Goal: Browse casually: Explore the website without a specific task or goal

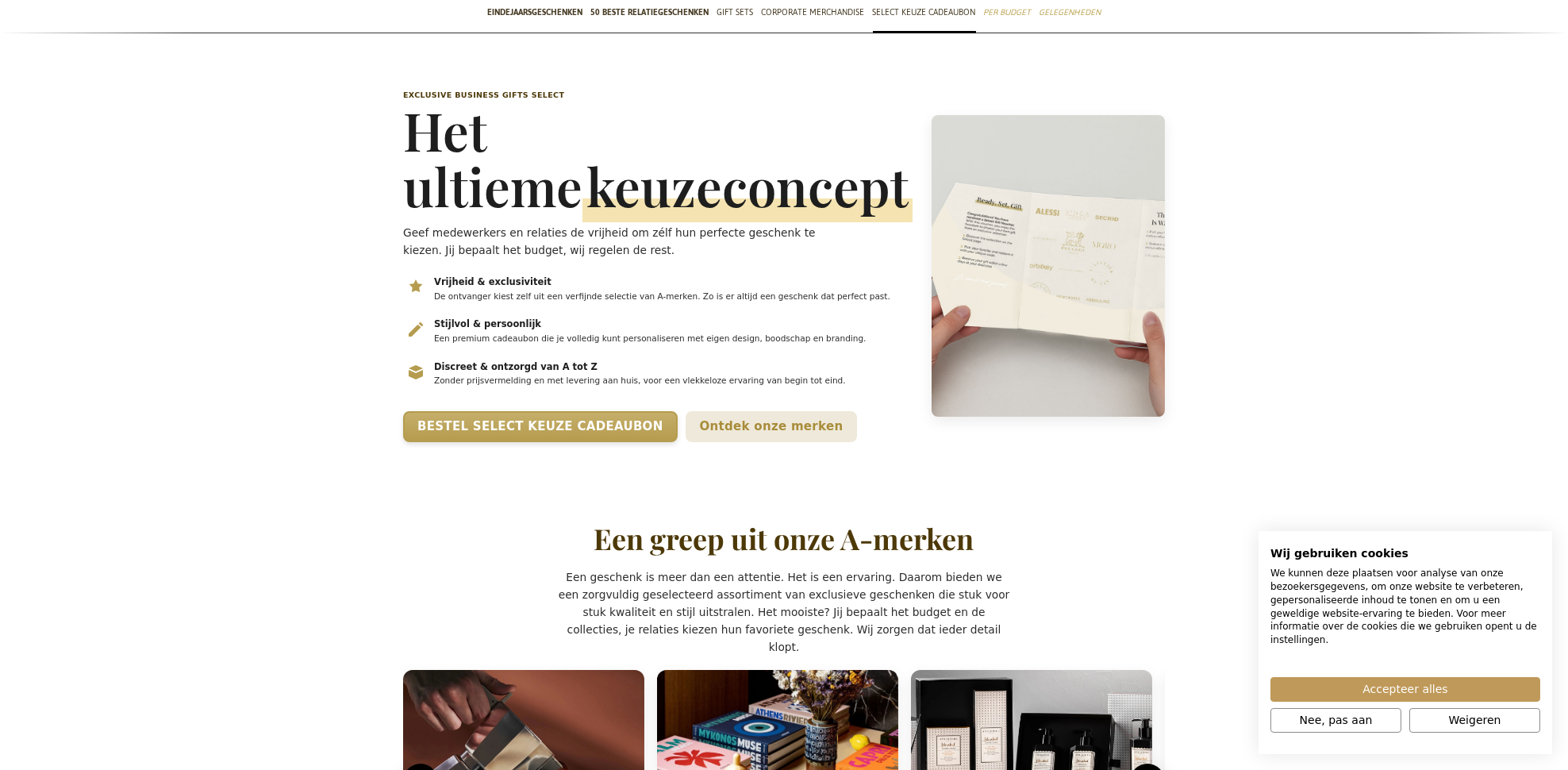
scroll to position [145, 0]
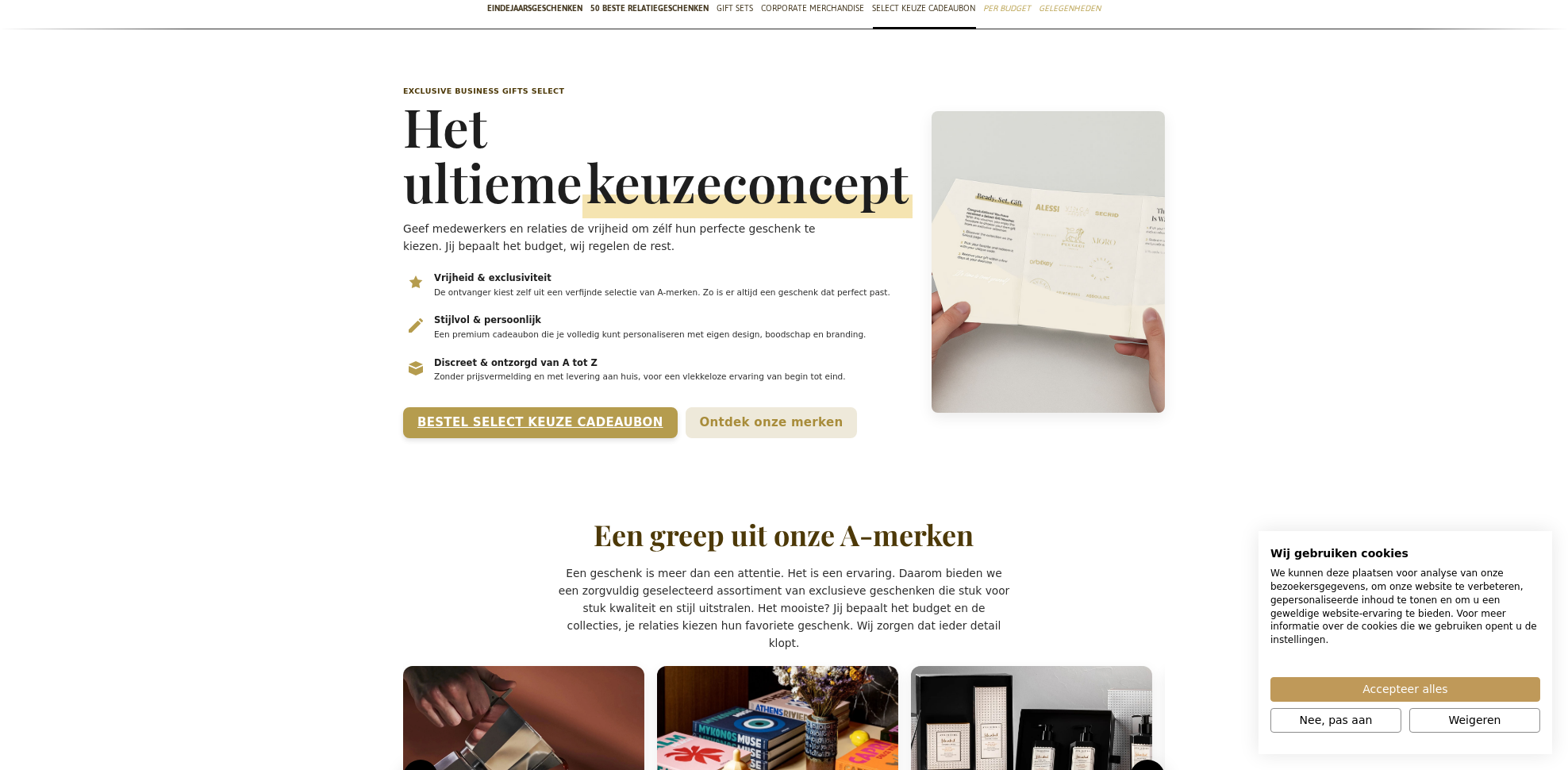
click at [580, 438] on link "Bestel Select Keuze Cadeaubon" at bounding box center [539, 422] width 274 height 31
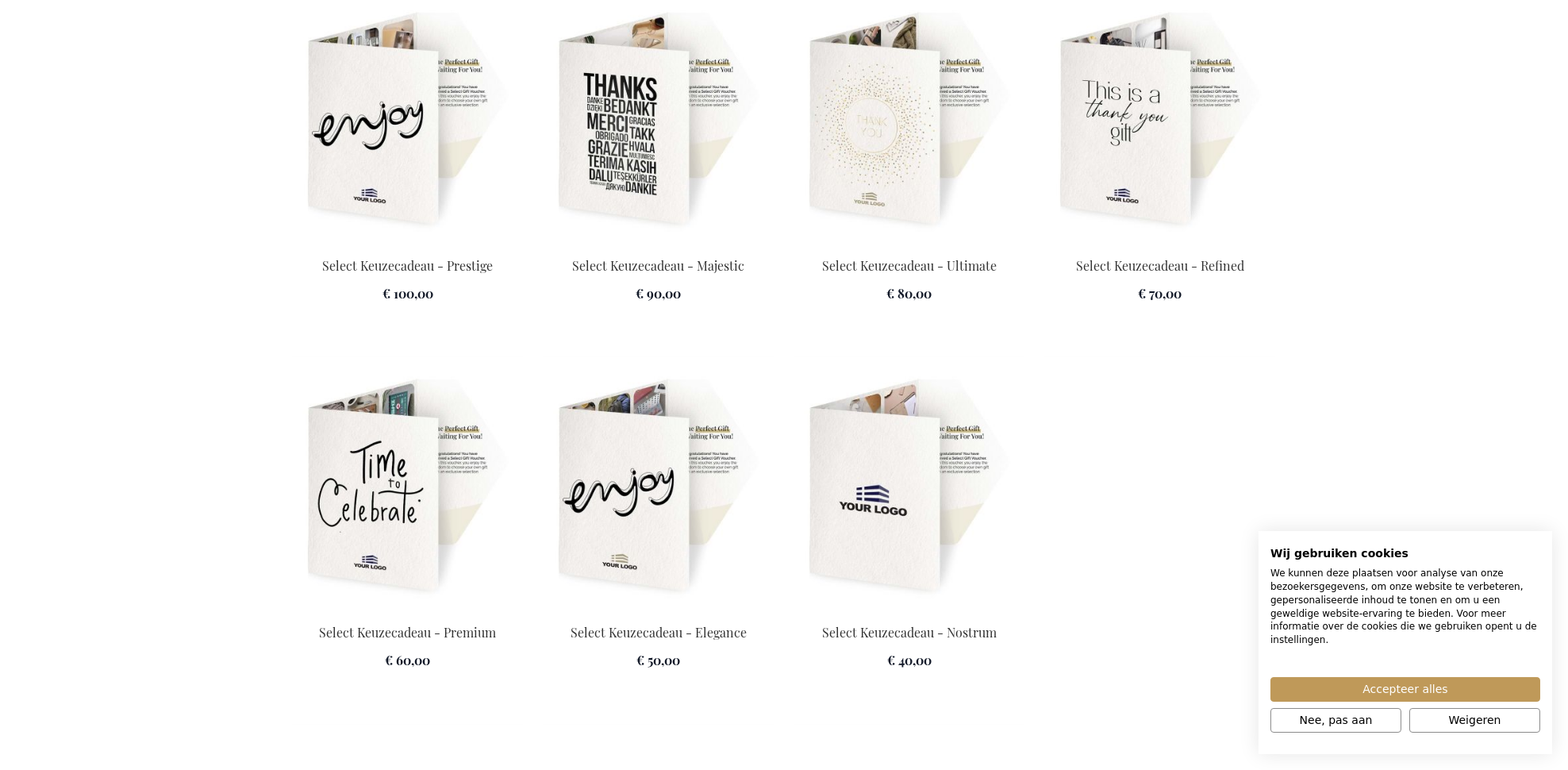
scroll to position [2231, 0]
click at [898, 496] on img at bounding box center [909, 486] width 231 height 222
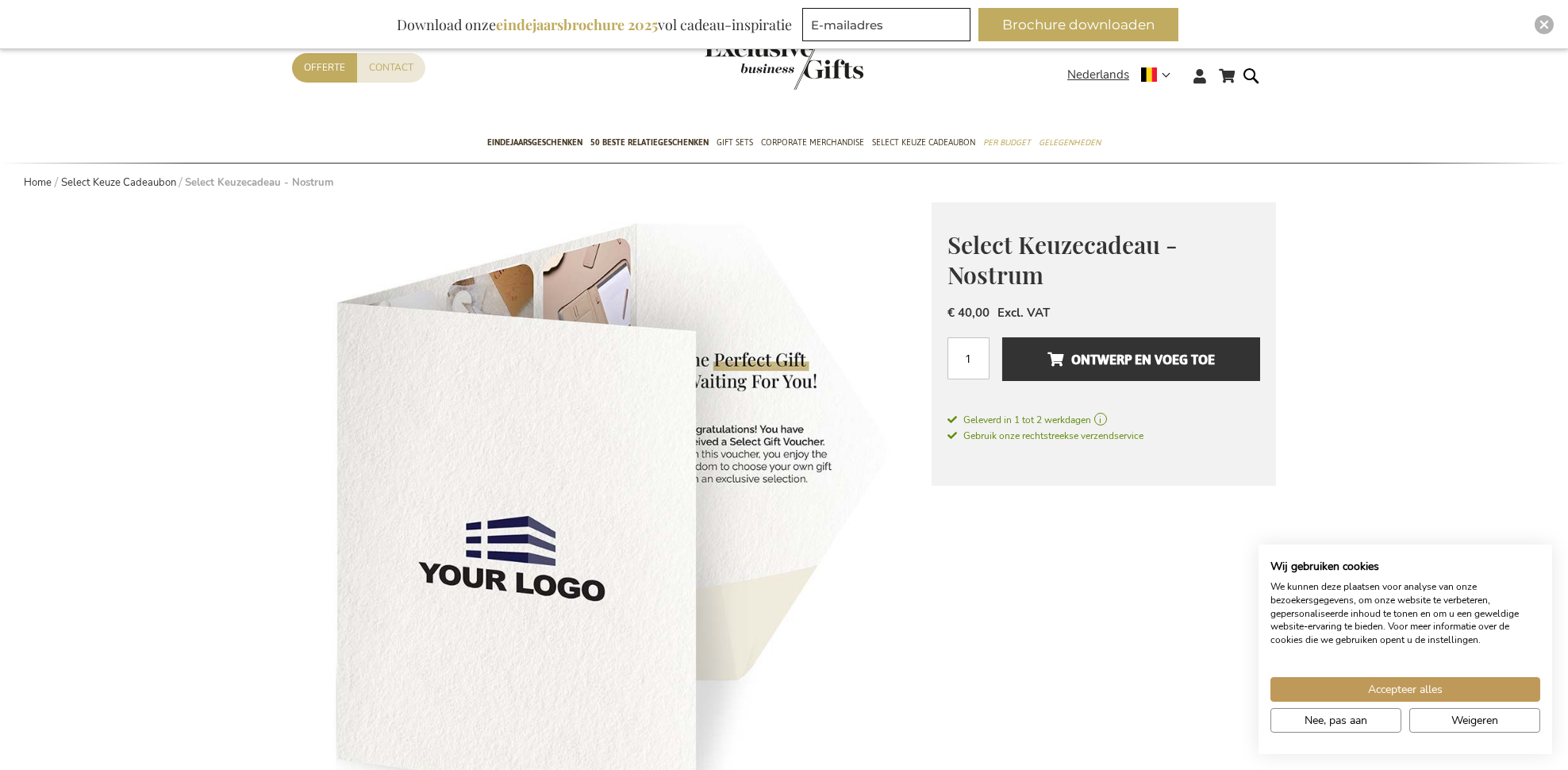
scroll to position [62, 0]
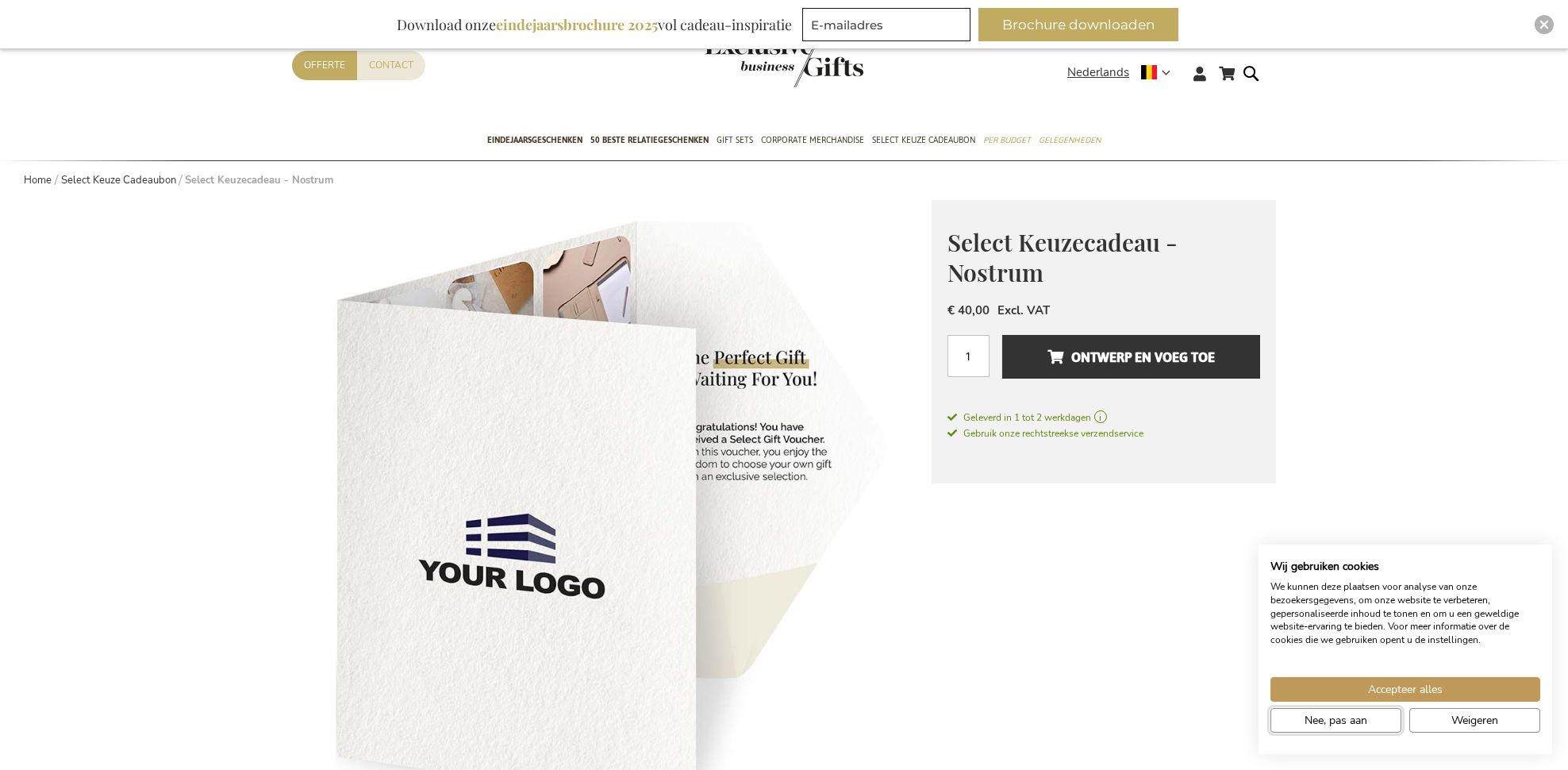
click at [1371, 719] on button "Nee, pas aan" at bounding box center [1336, 720] width 131 height 24
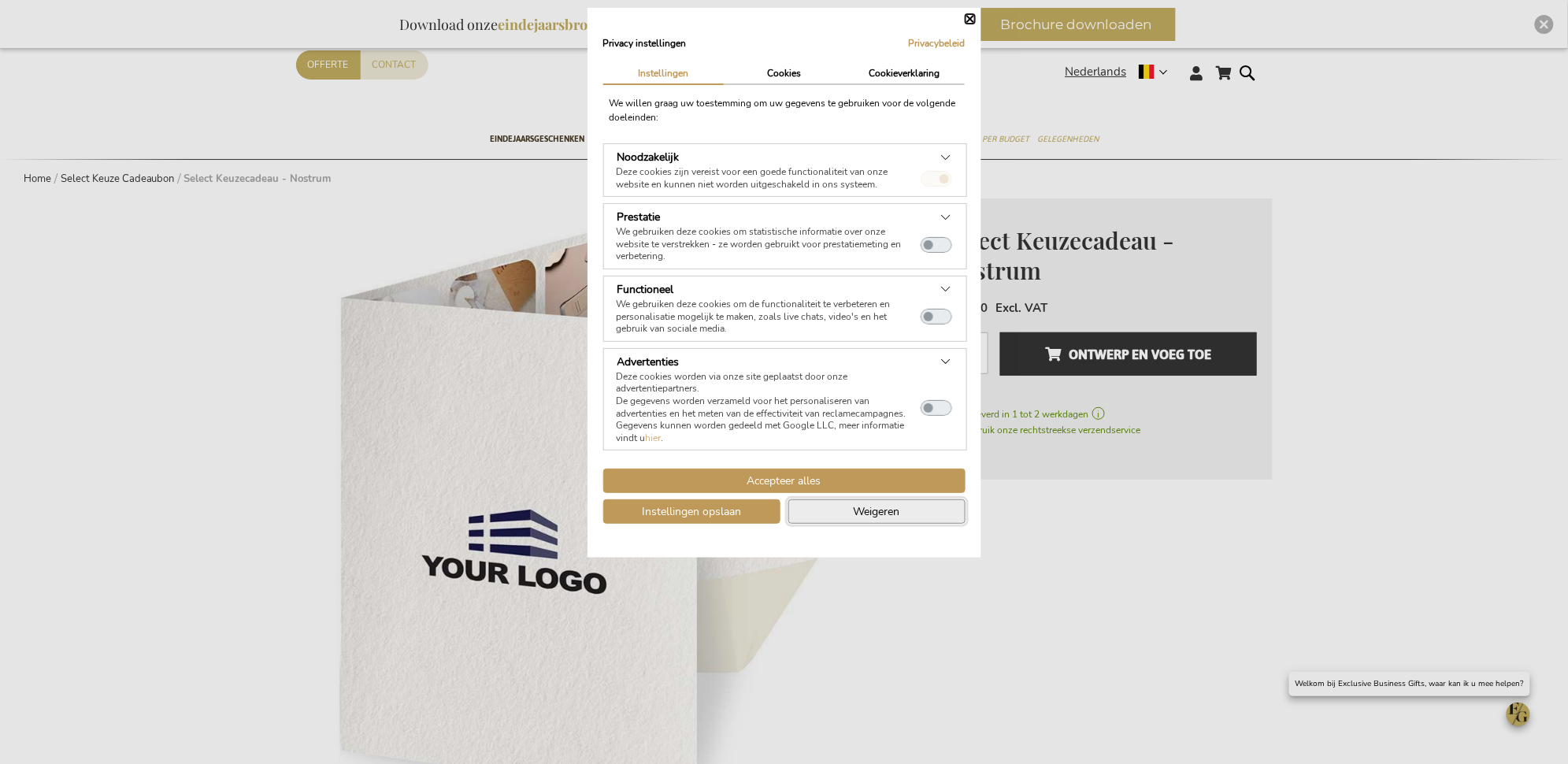
click at [893, 507] on span "Weigeren" at bounding box center [878, 511] width 47 height 17
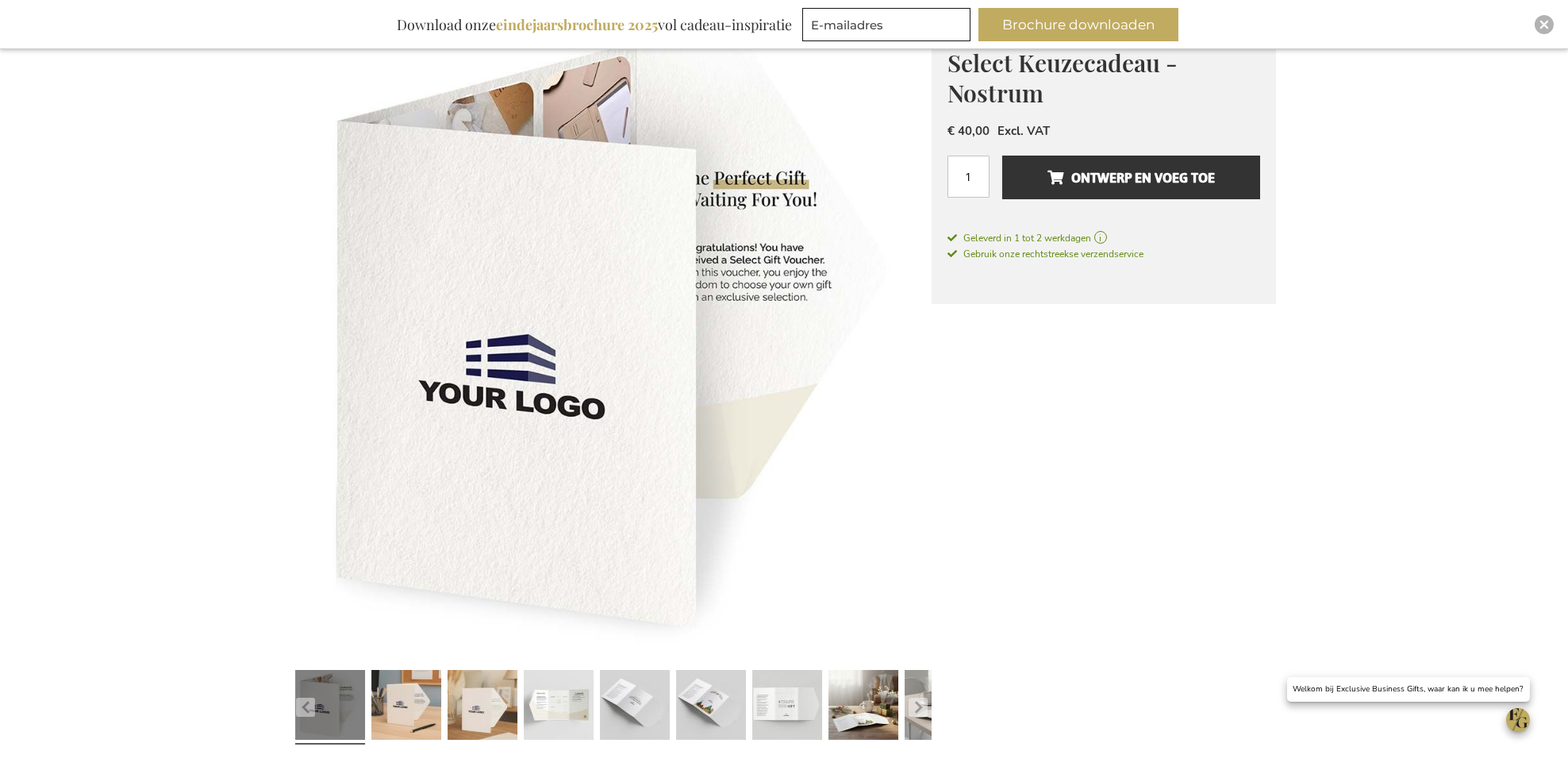
scroll to position [248, 0]
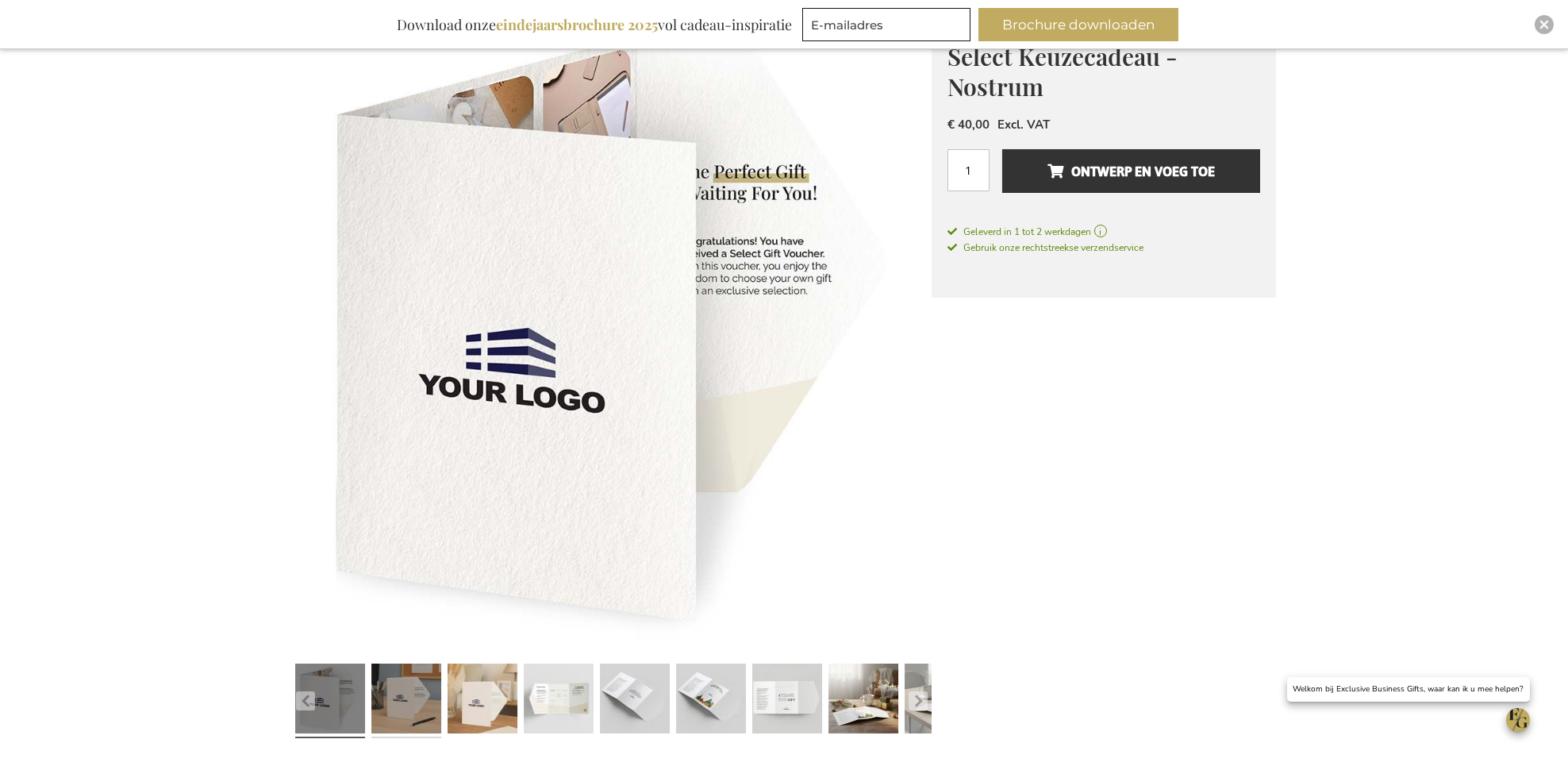
click at [404, 694] on link at bounding box center [406, 700] width 70 height 87
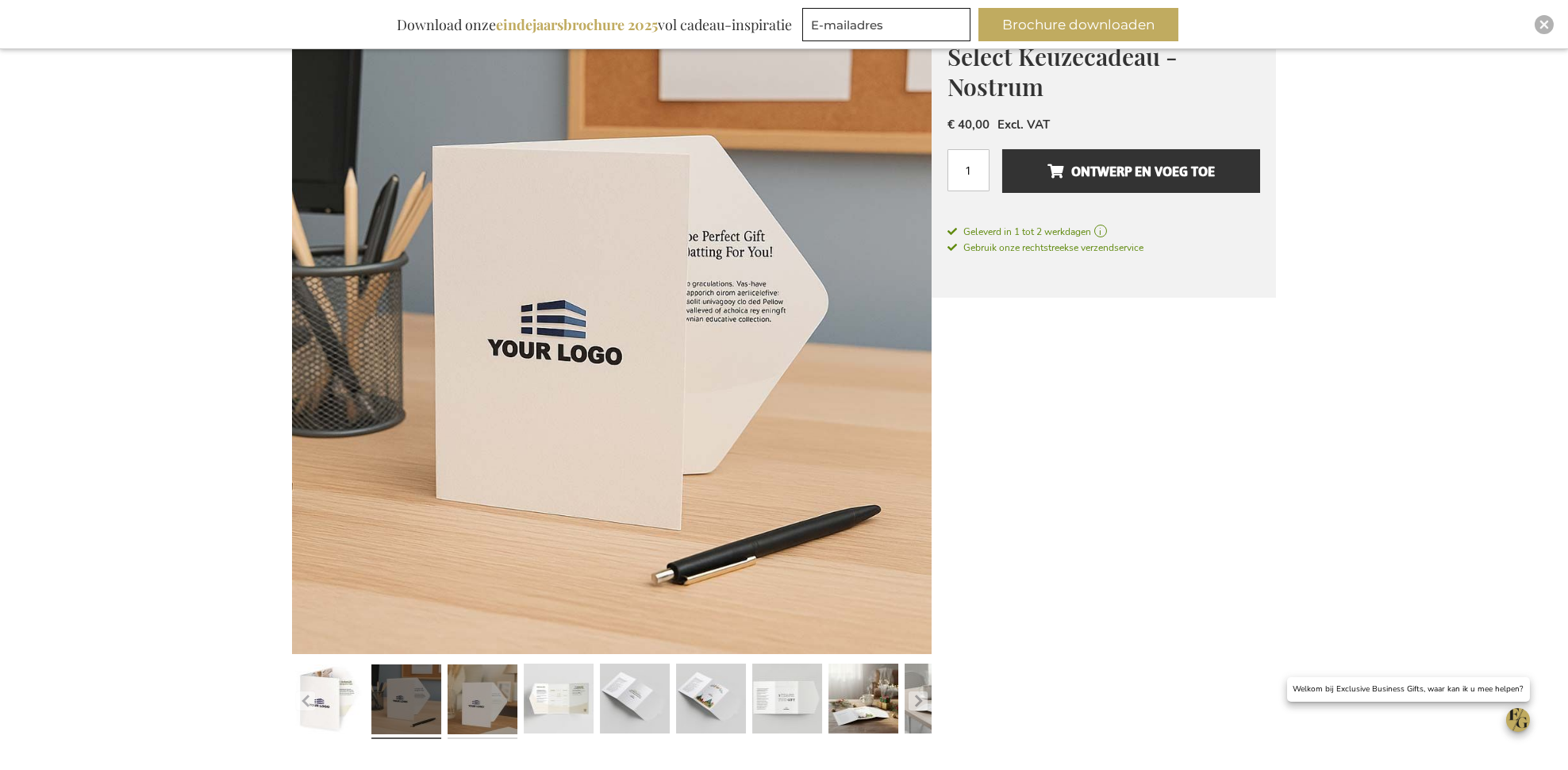
click at [466, 700] on link at bounding box center [482, 700] width 70 height 87
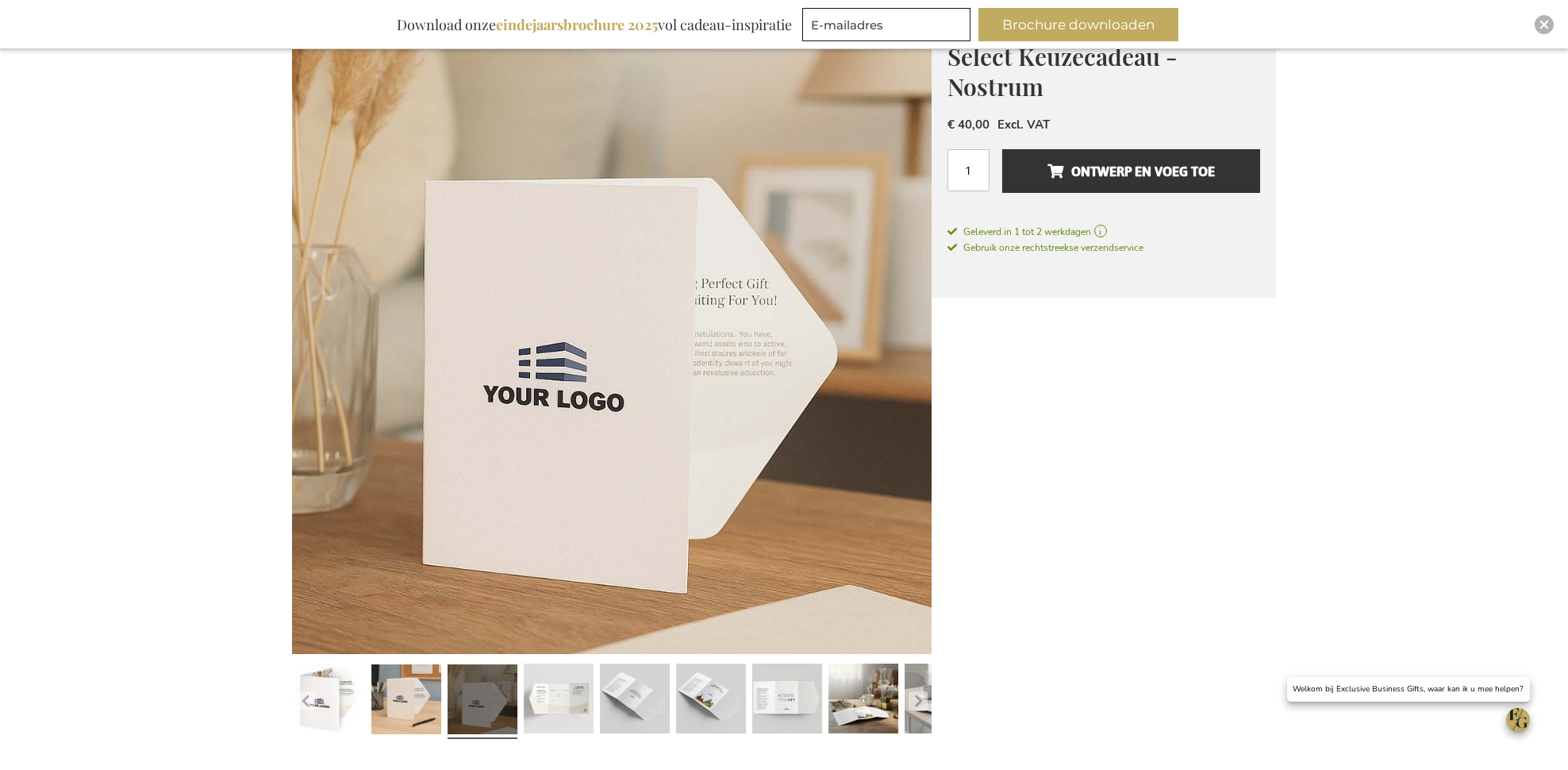
click at [502, 699] on link at bounding box center [482, 700] width 70 height 87
click at [562, 704] on link at bounding box center [559, 700] width 70 height 87
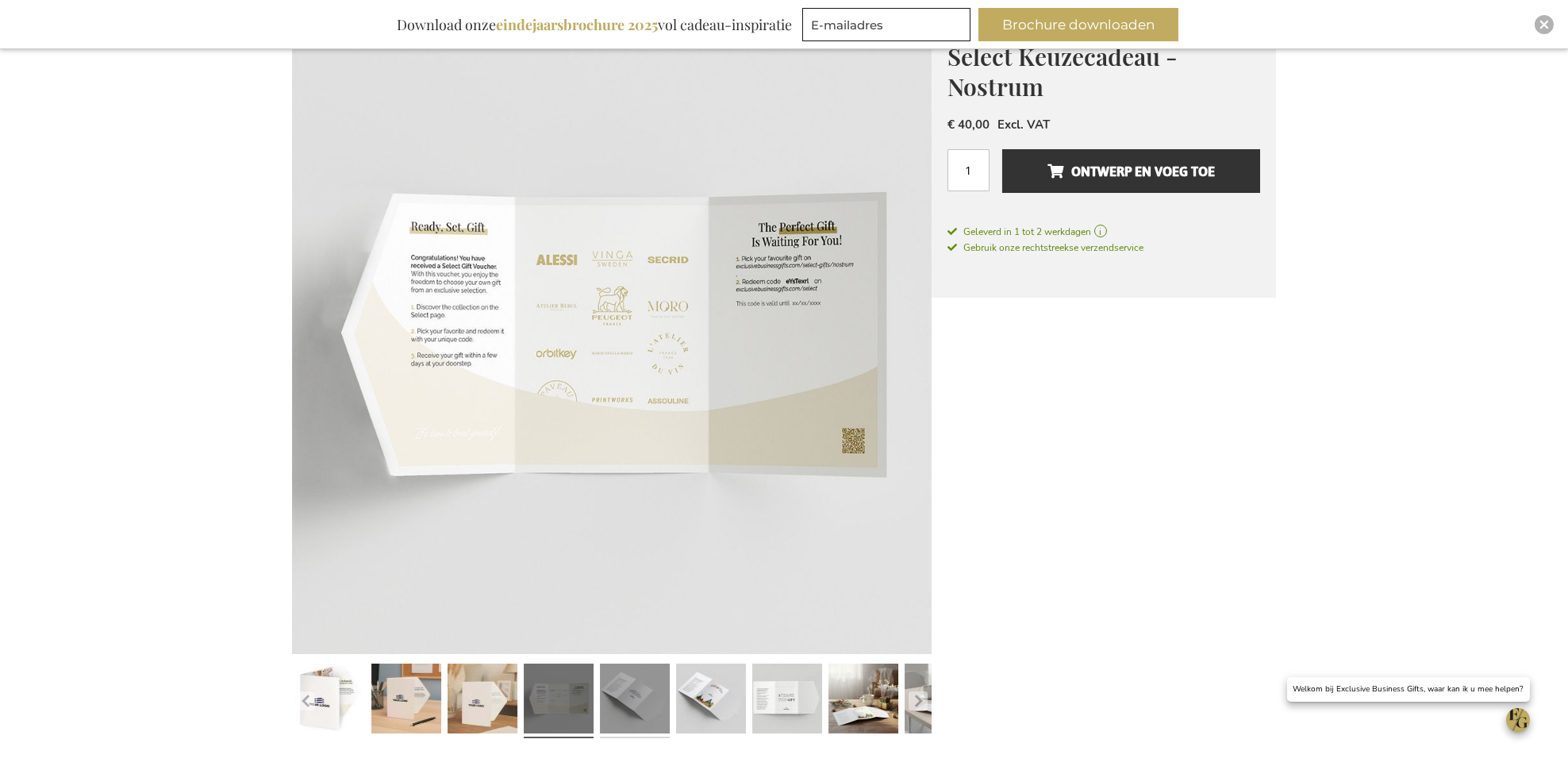
click at [651, 704] on link at bounding box center [635, 700] width 70 height 87
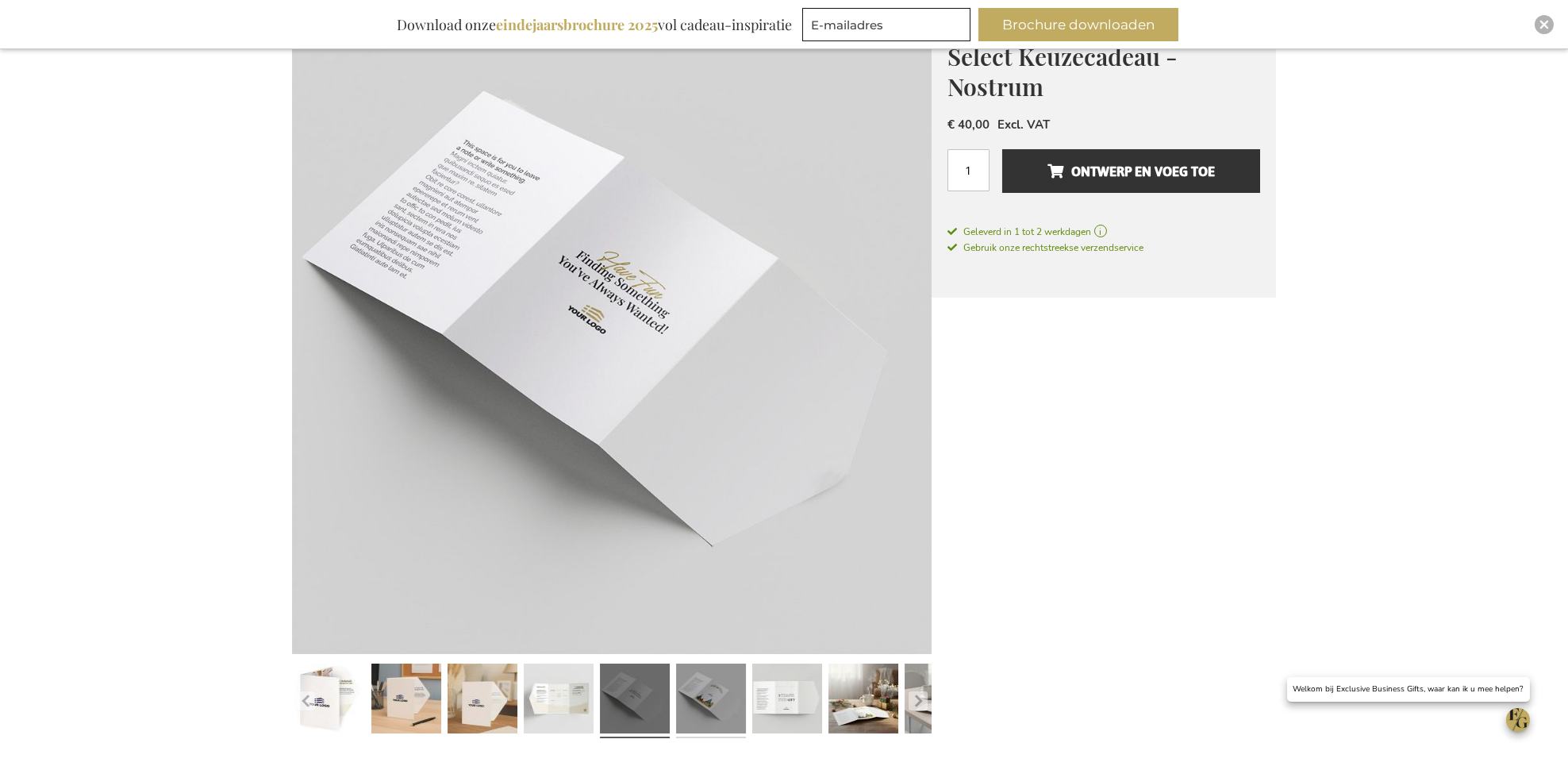
click at [698, 703] on link at bounding box center [711, 700] width 70 height 87
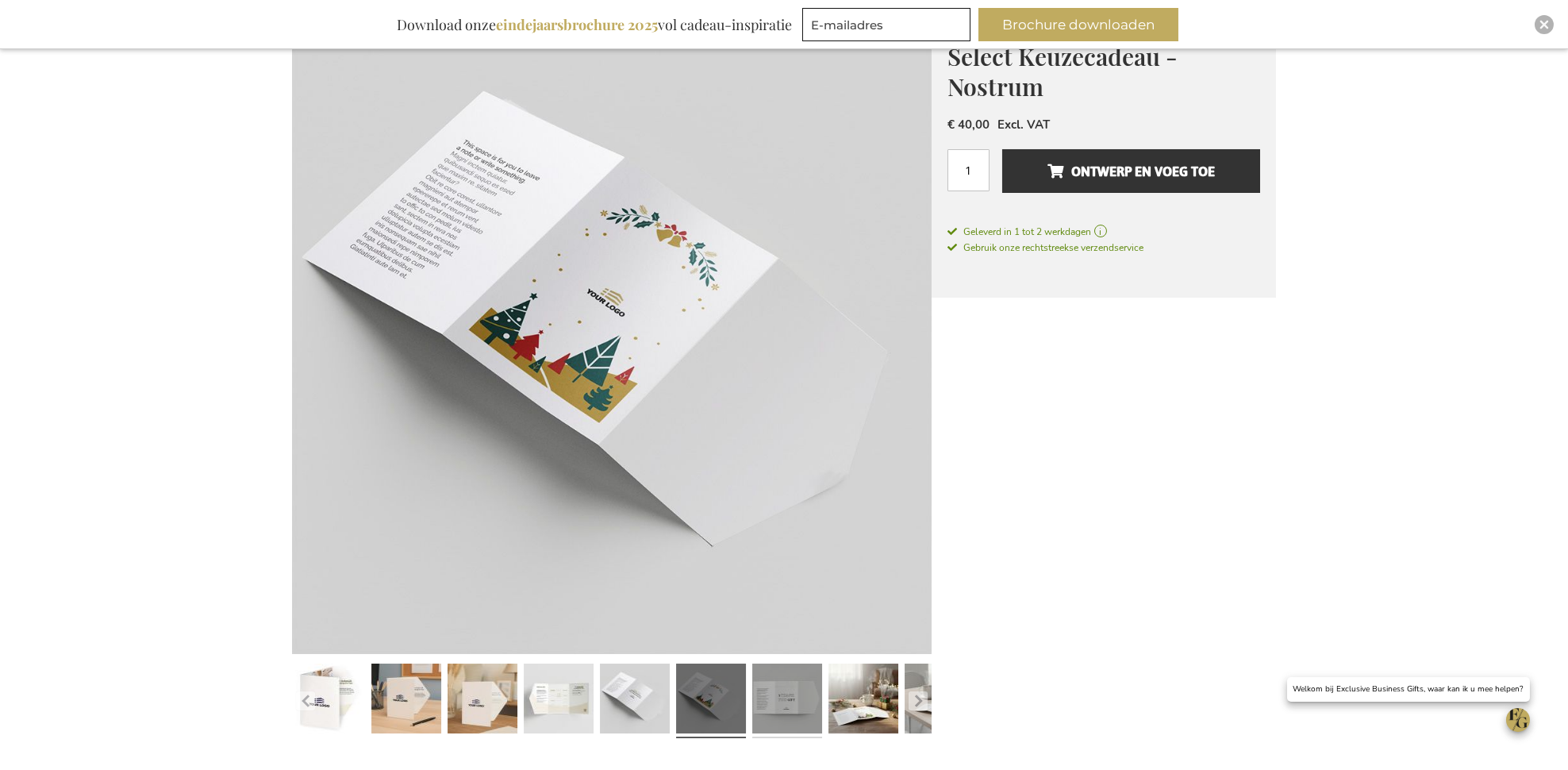
click at [803, 706] on link at bounding box center [787, 700] width 70 height 87
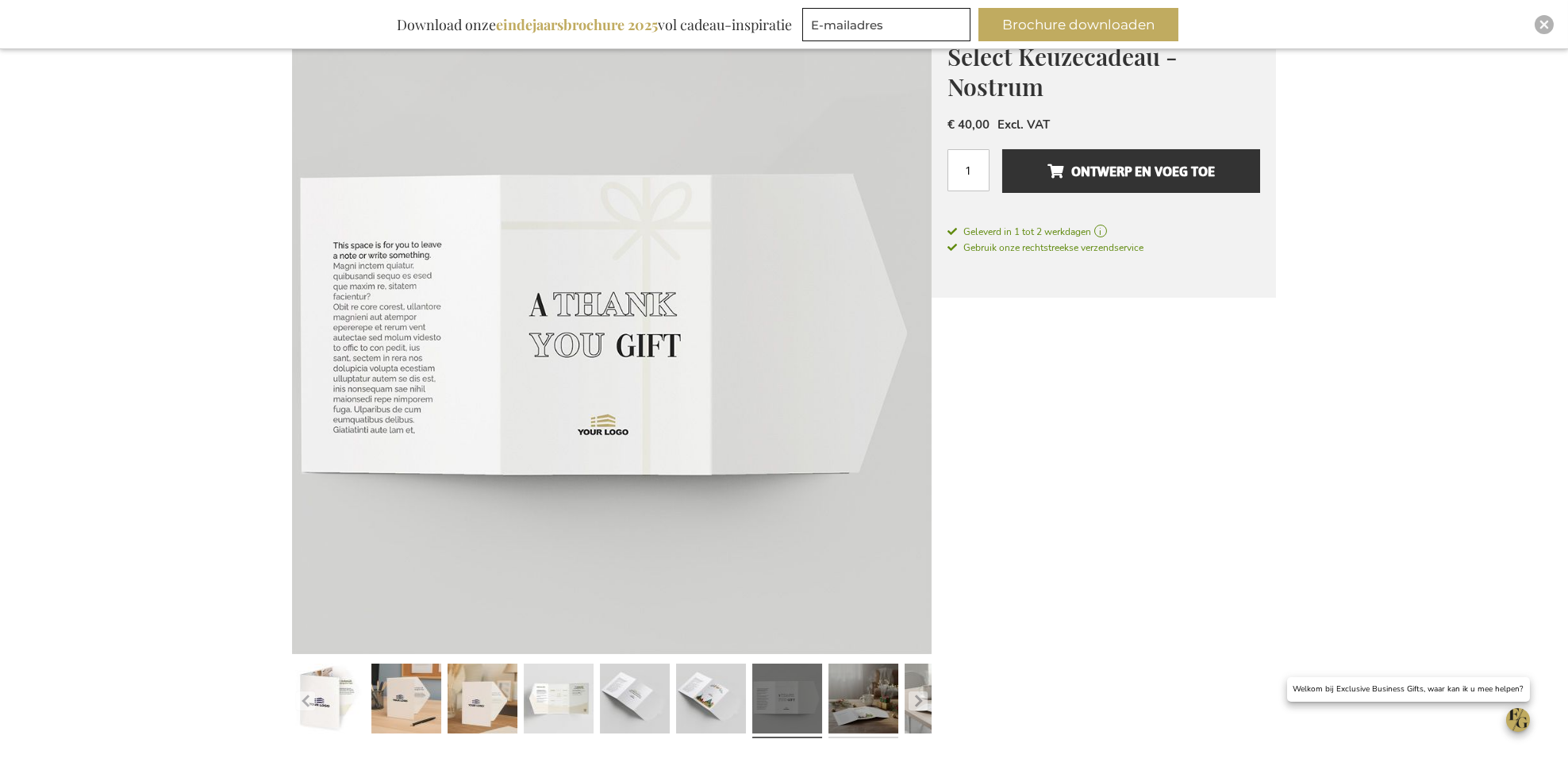
click at [856, 700] on link at bounding box center [863, 700] width 70 height 87
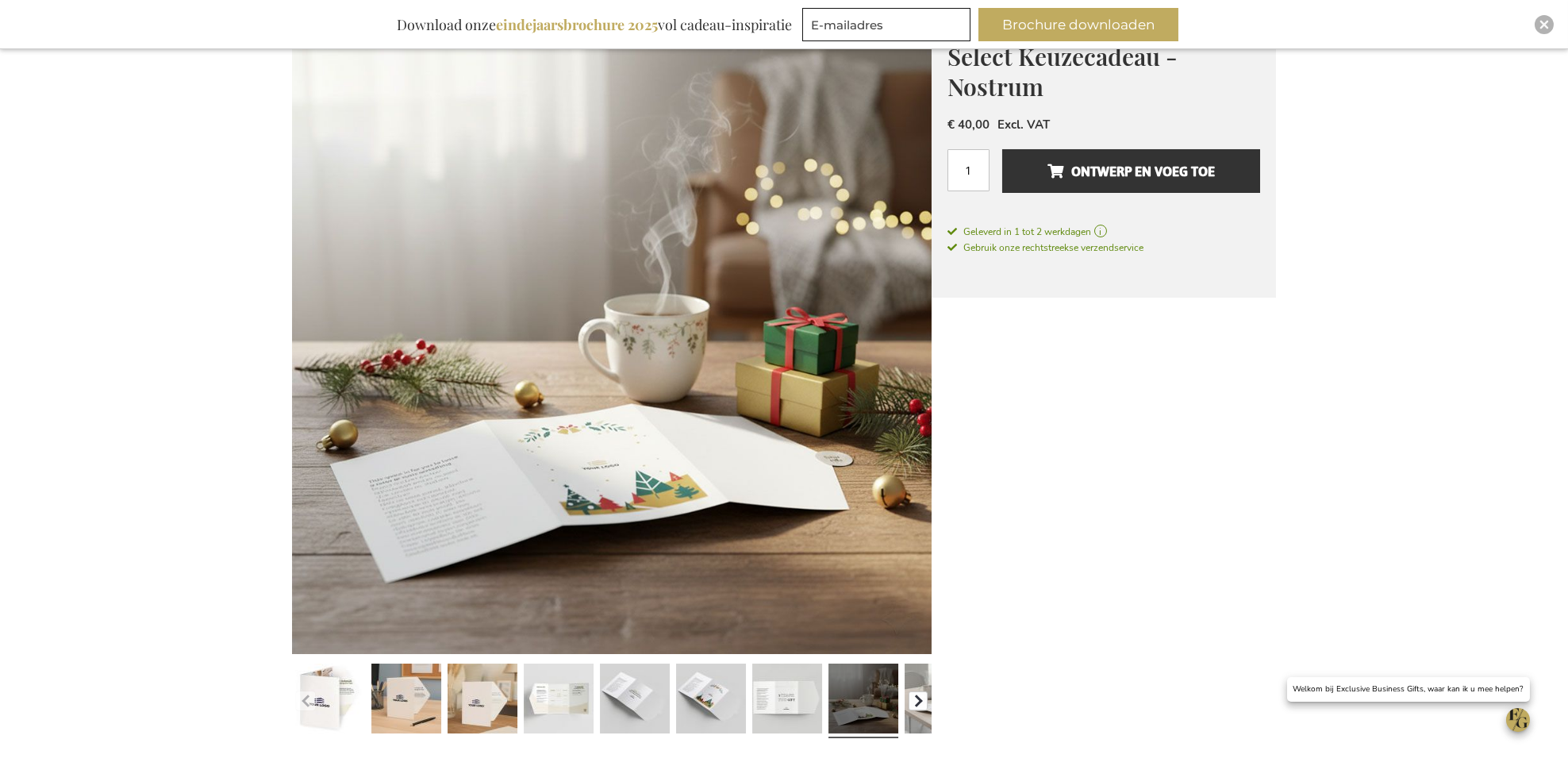
click at [920, 700] on button "button" at bounding box center [918, 701] width 19 height 19
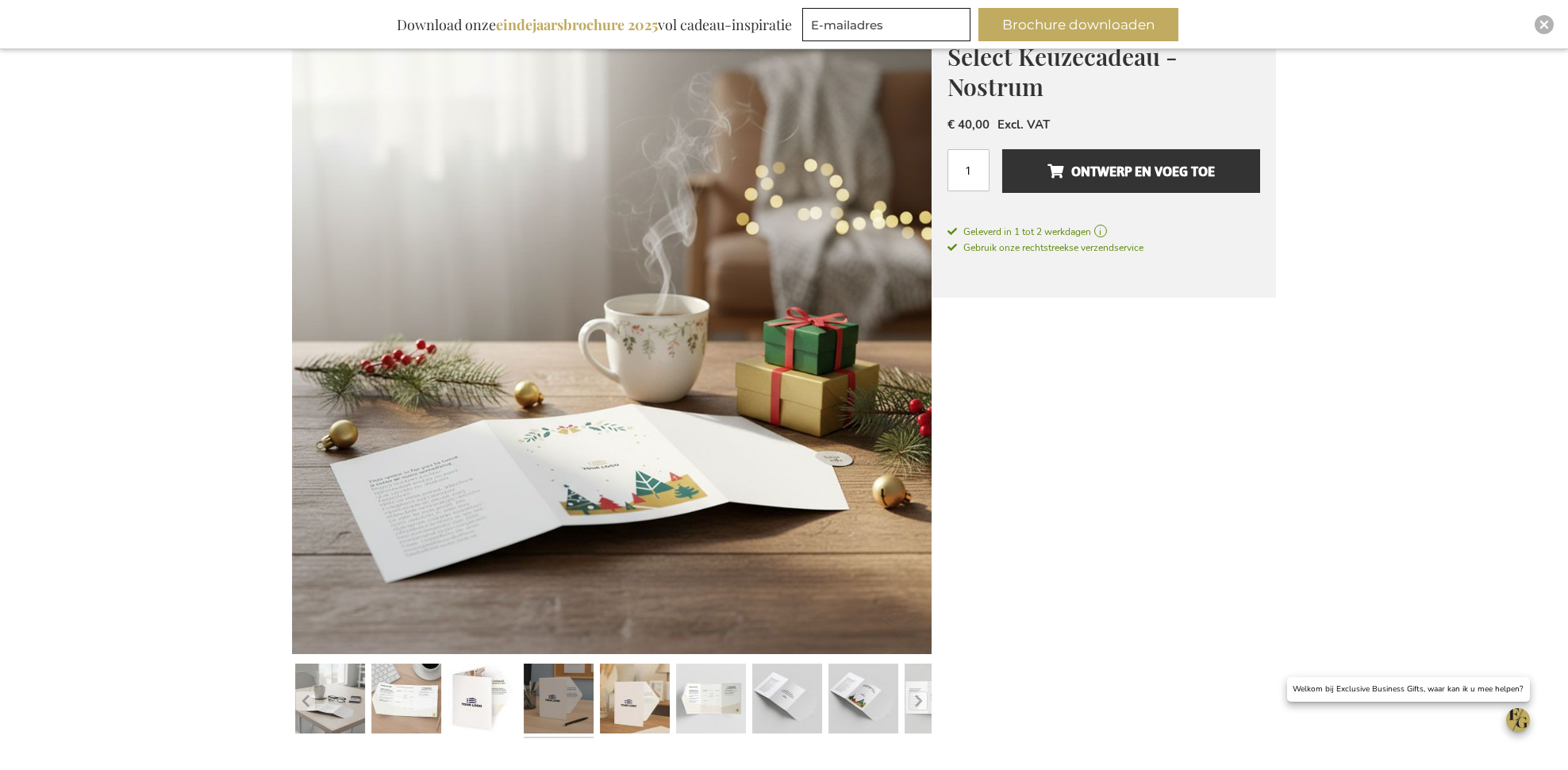
click at [584, 711] on link at bounding box center [559, 700] width 70 height 87
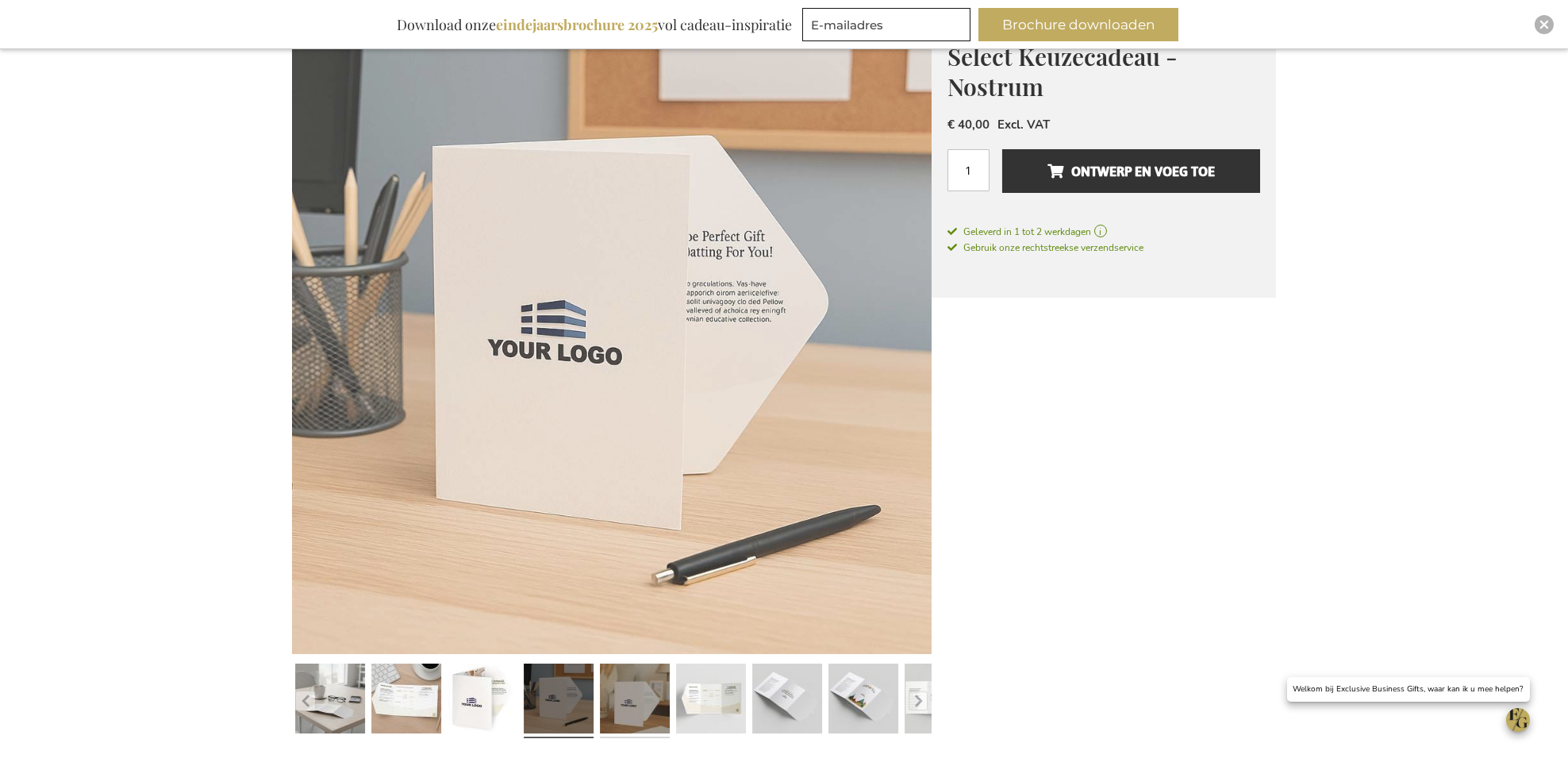
click at [625, 709] on link at bounding box center [635, 700] width 70 height 87
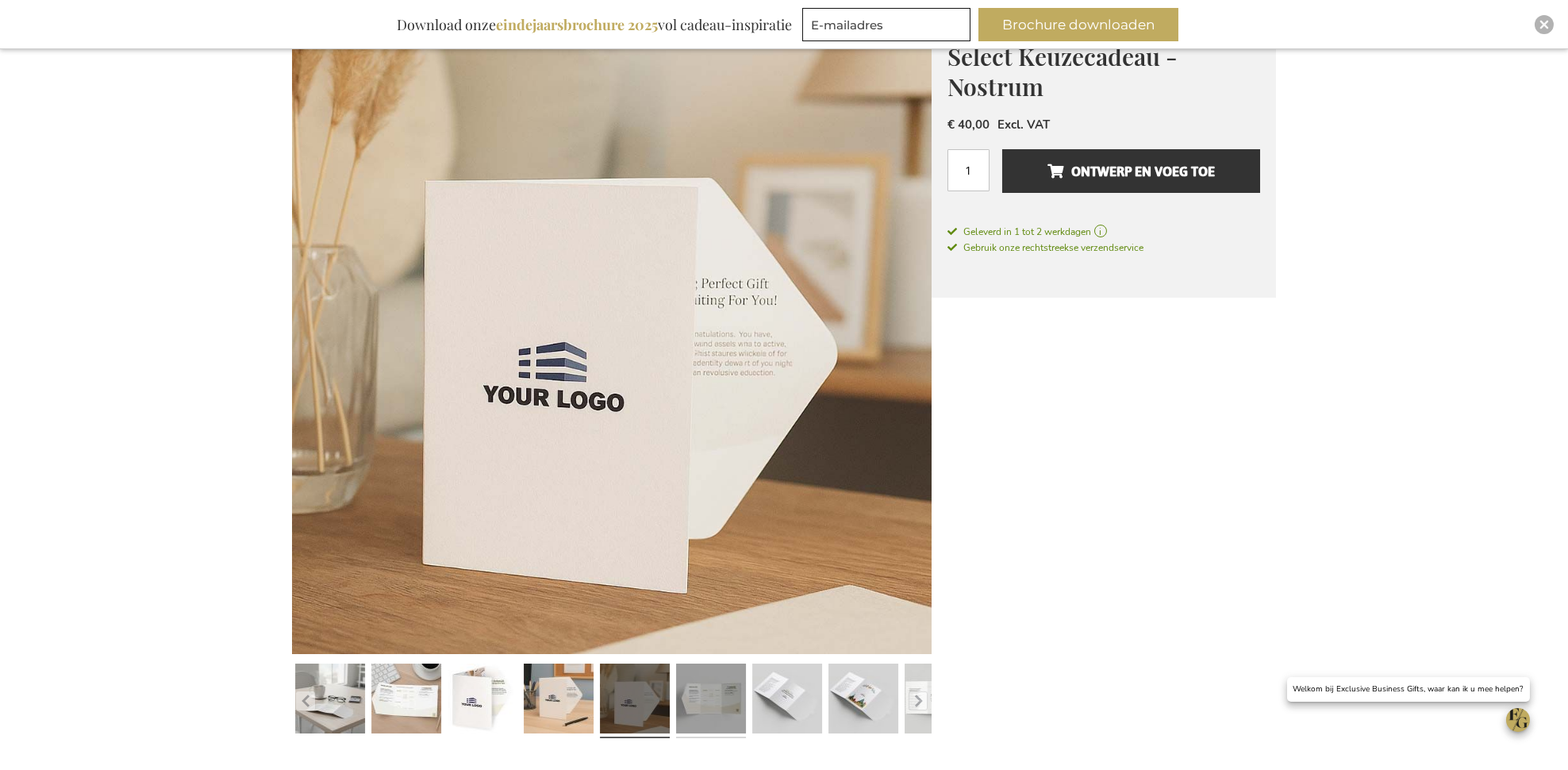
click at [699, 705] on link at bounding box center [711, 700] width 70 height 87
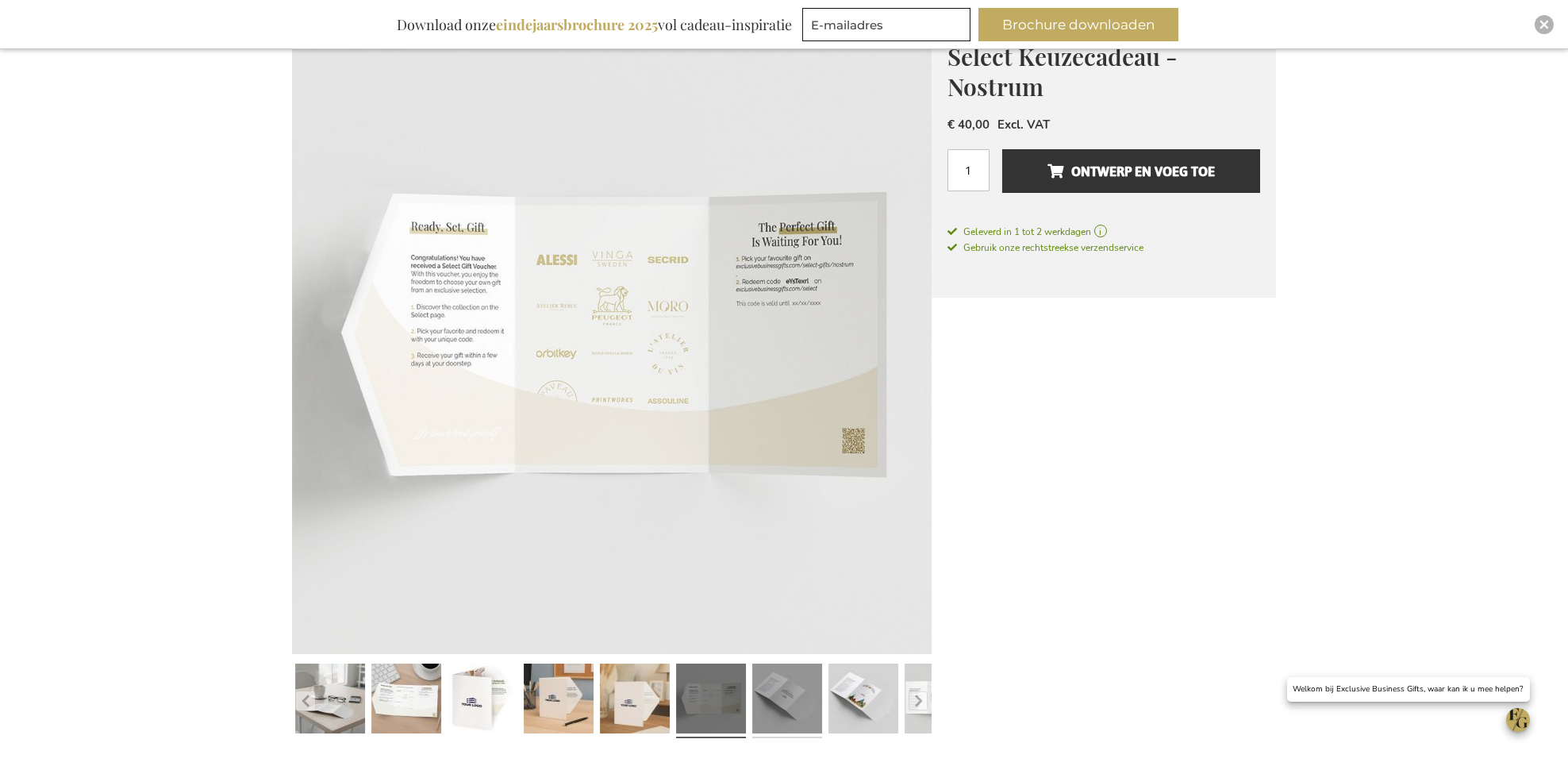
click at [770, 702] on link at bounding box center [787, 700] width 70 height 87
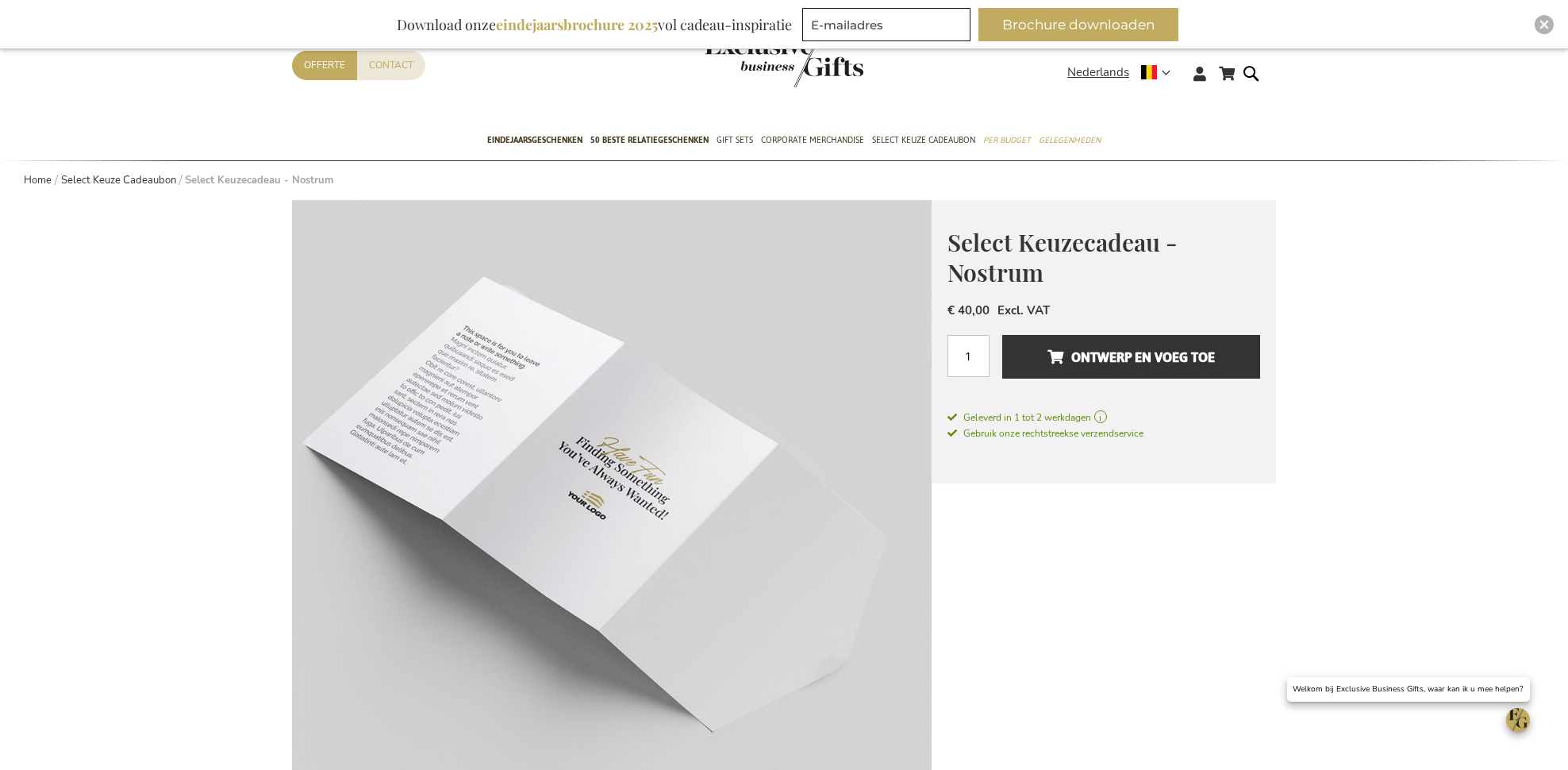
scroll to position [0, 0]
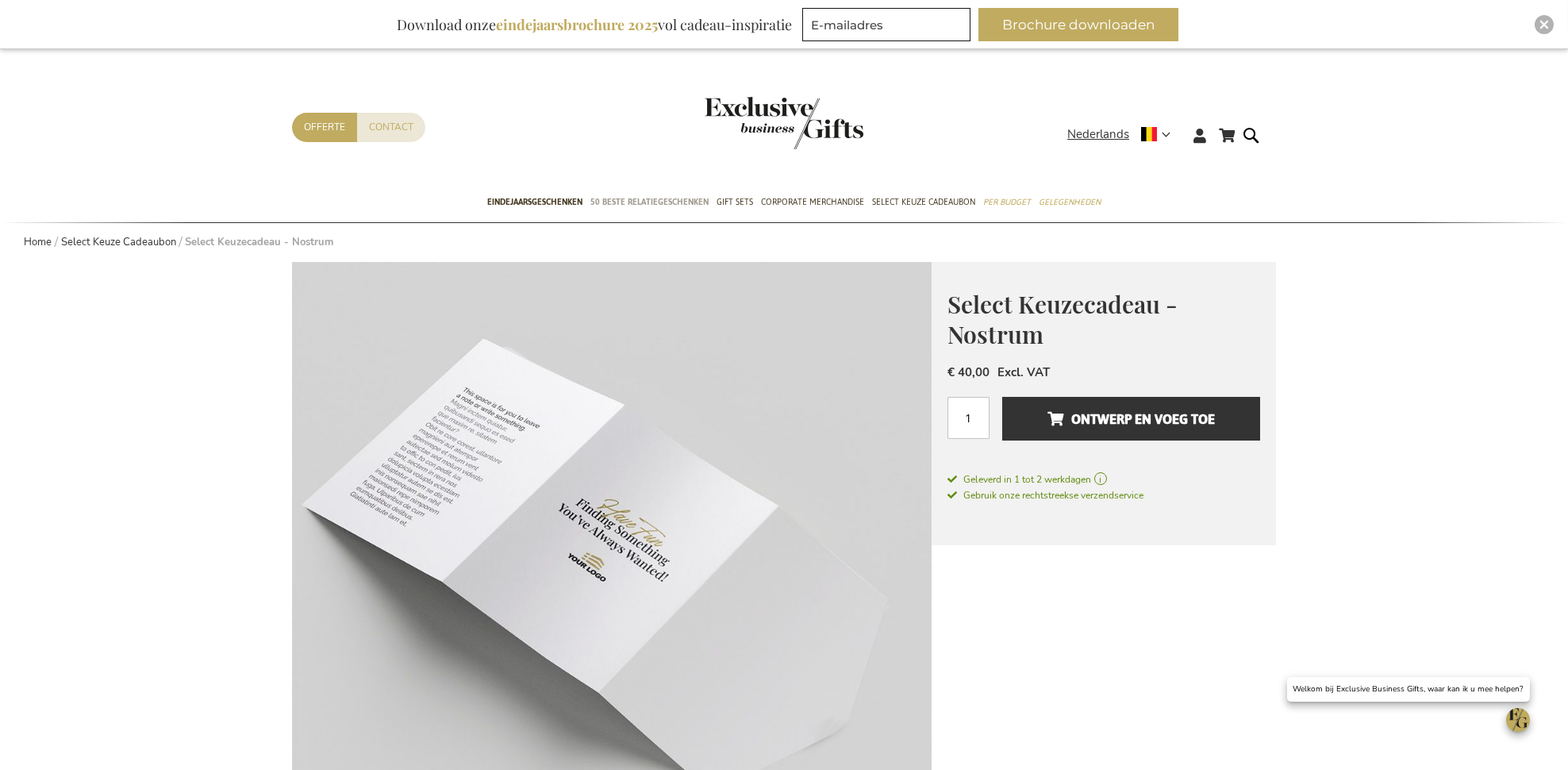
click at [661, 205] on span "50 beste relatiegeschenken" at bounding box center [650, 201] width 118 height 17
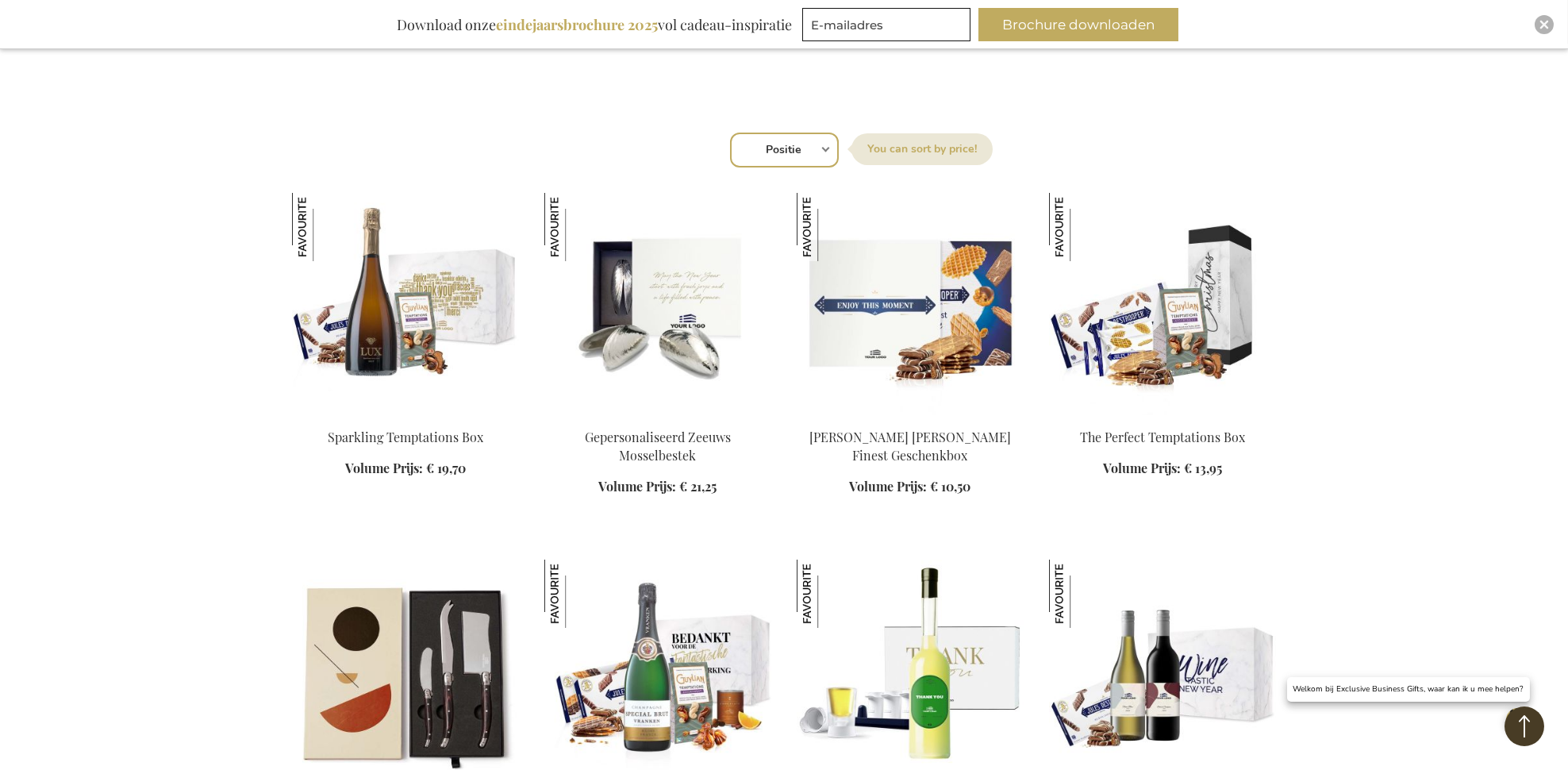
scroll to position [537, 0]
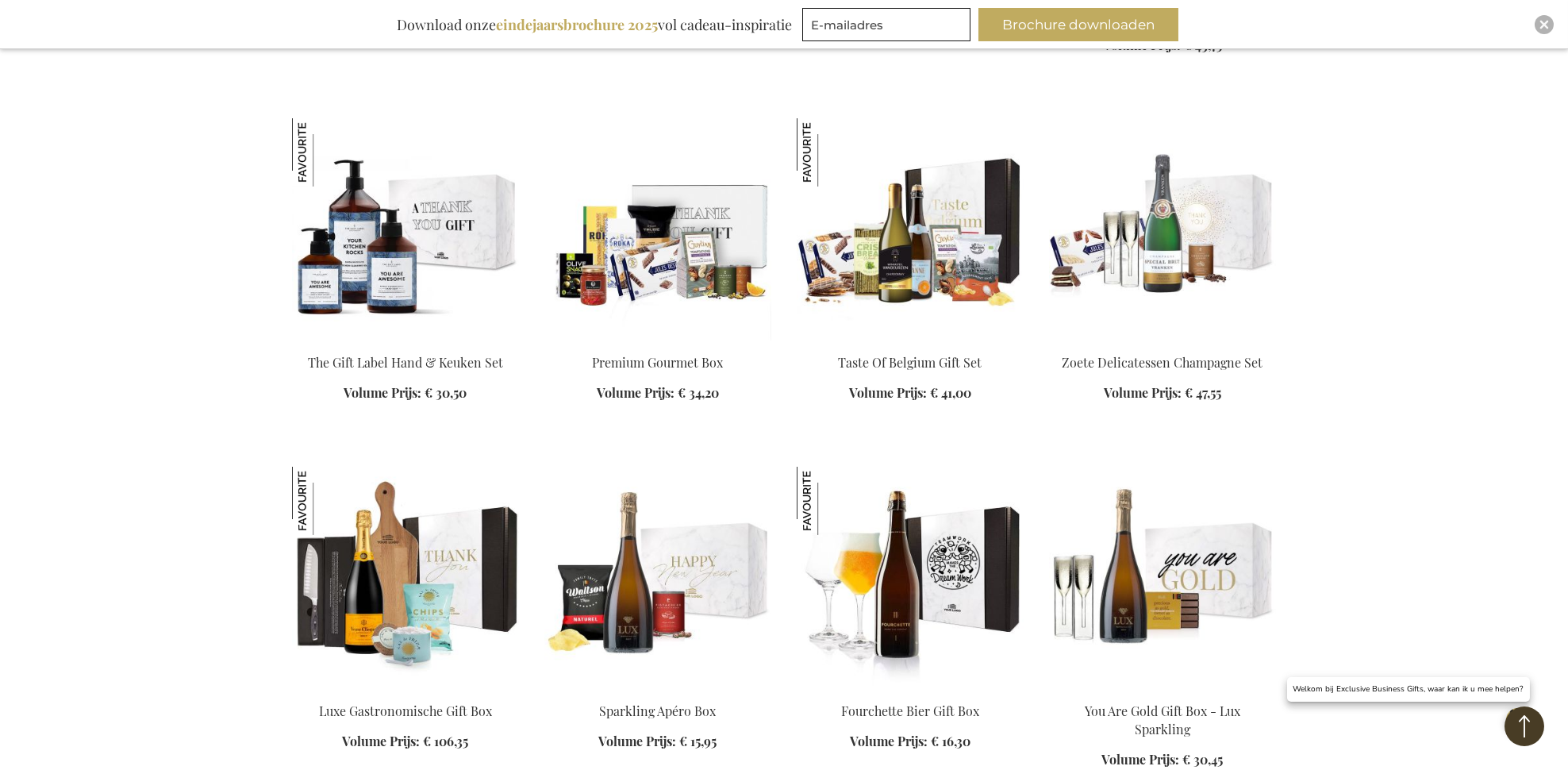
scroll to position [1755, 0]
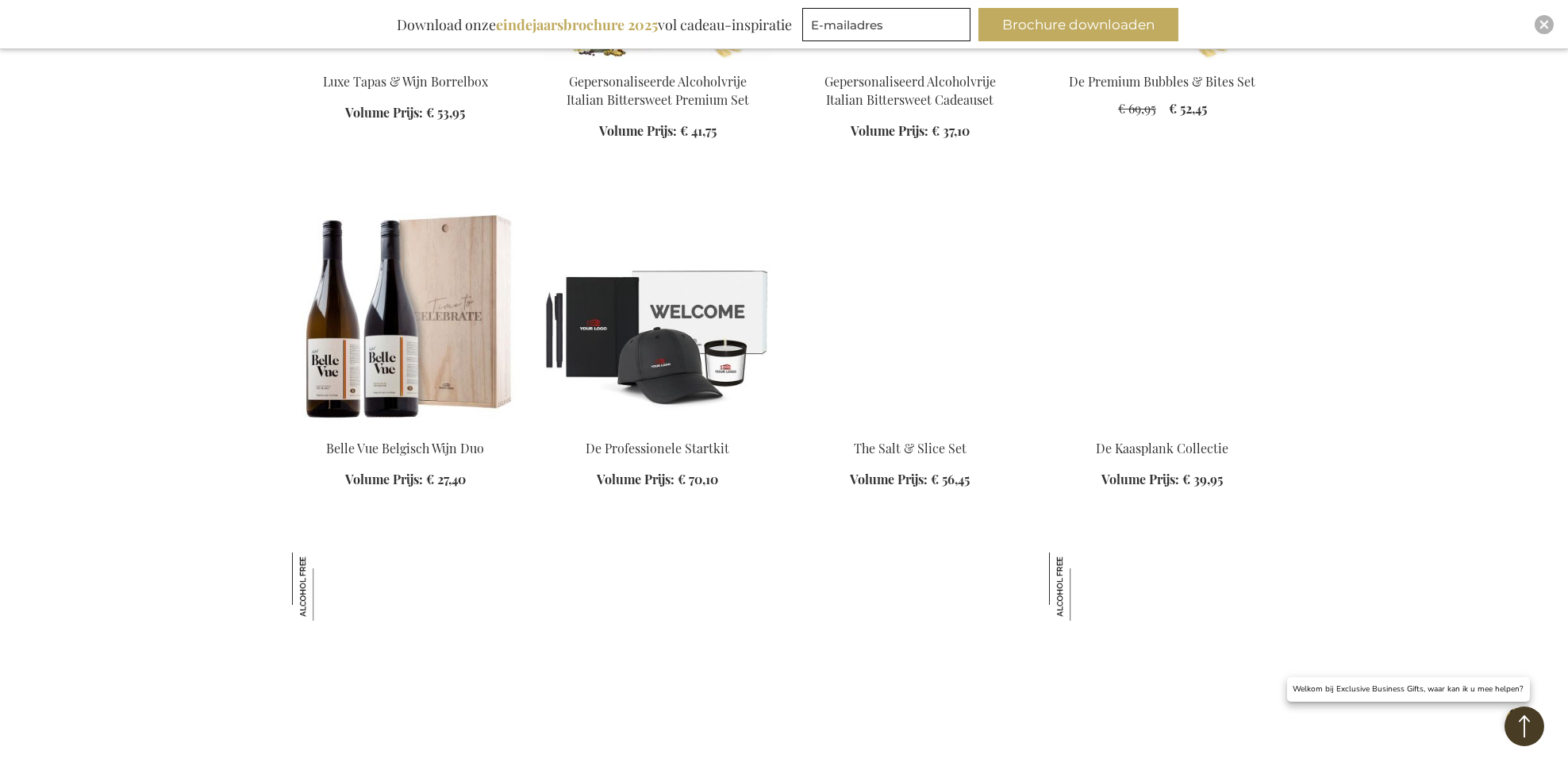
scroll to position [3408, 0]
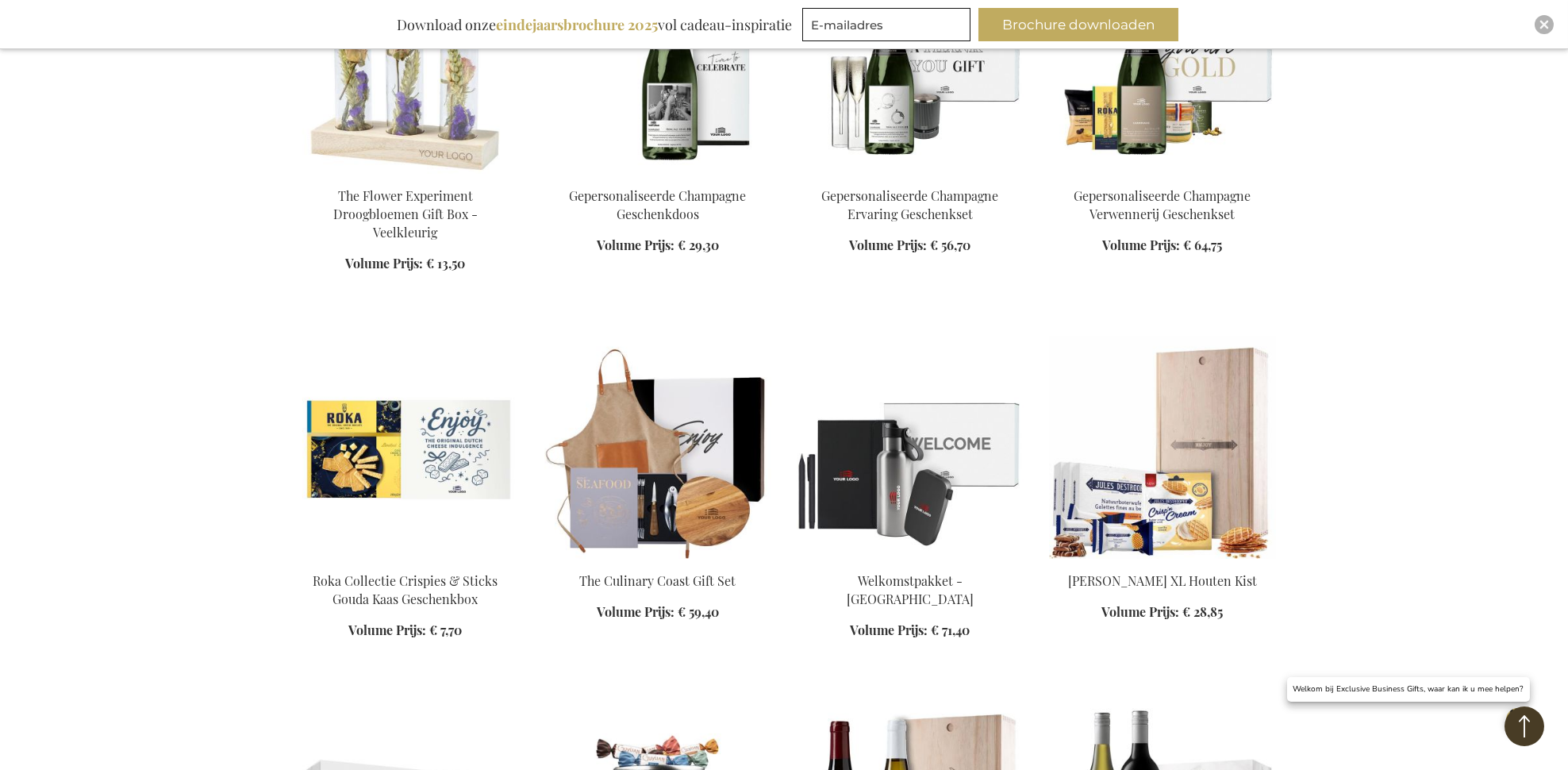
scroll to position [5434, 0]
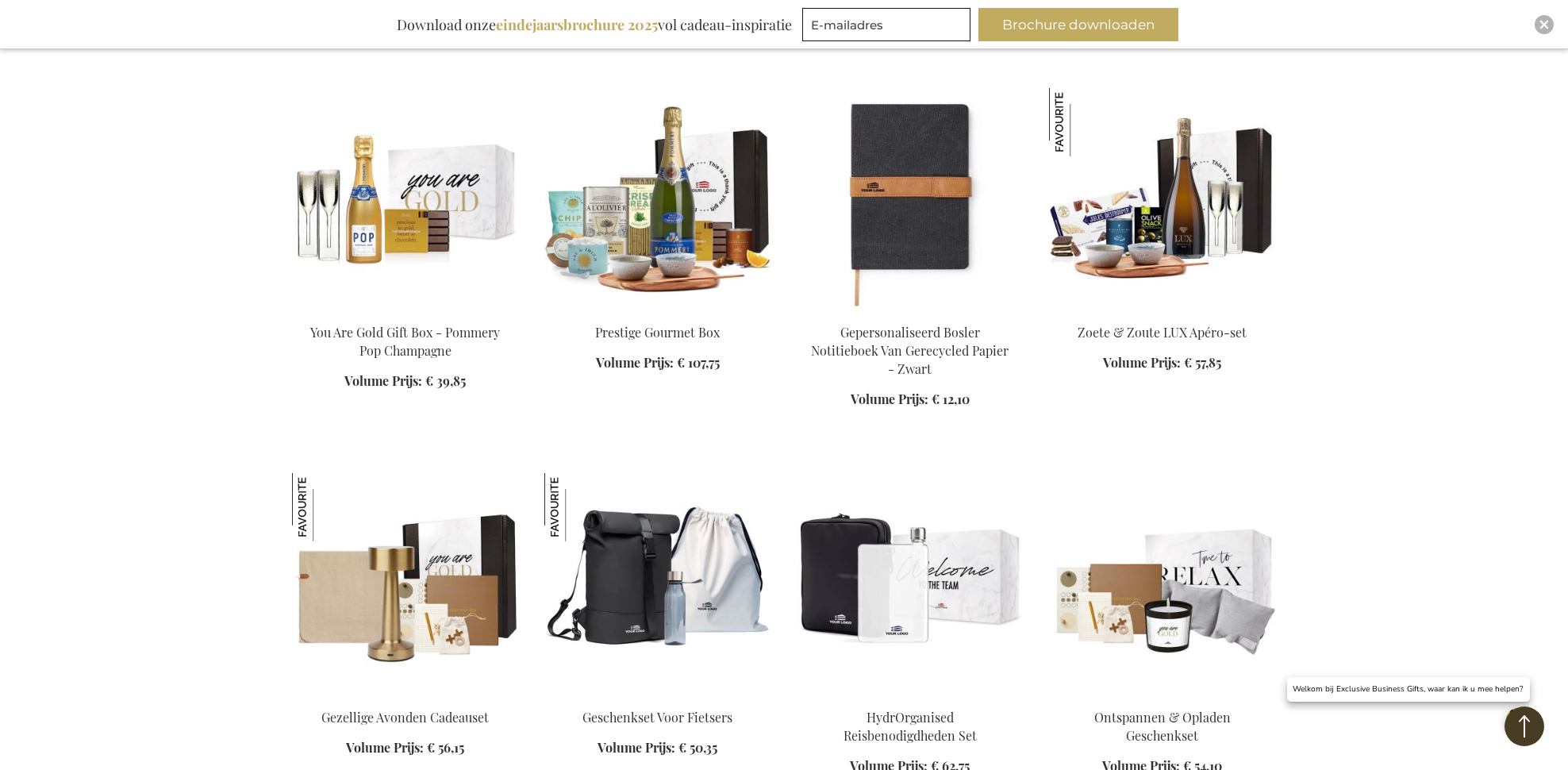
scroll to position [6446, 0]
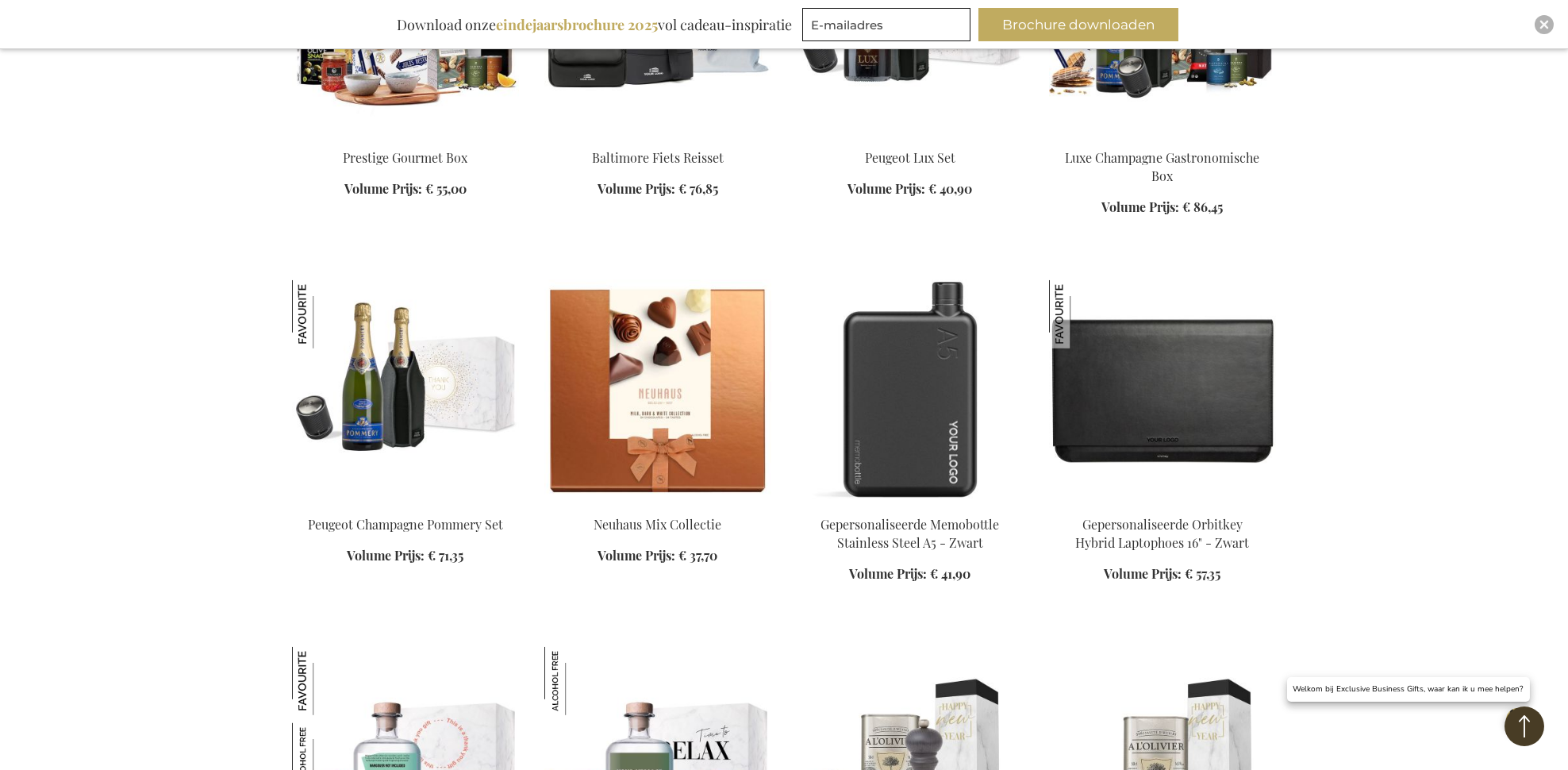
scroll to position [7707, 0]
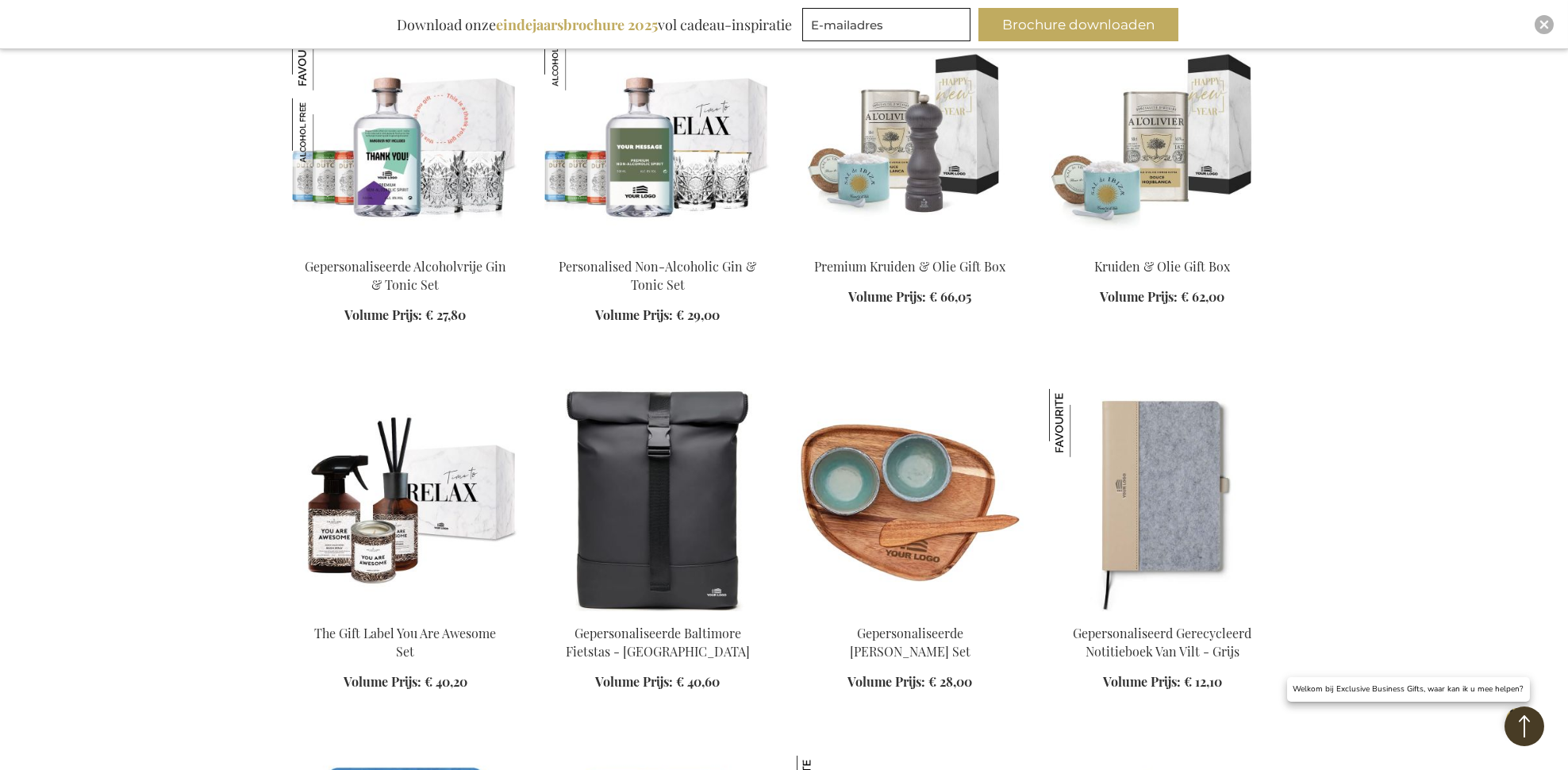
scroll to position [8347, 0]
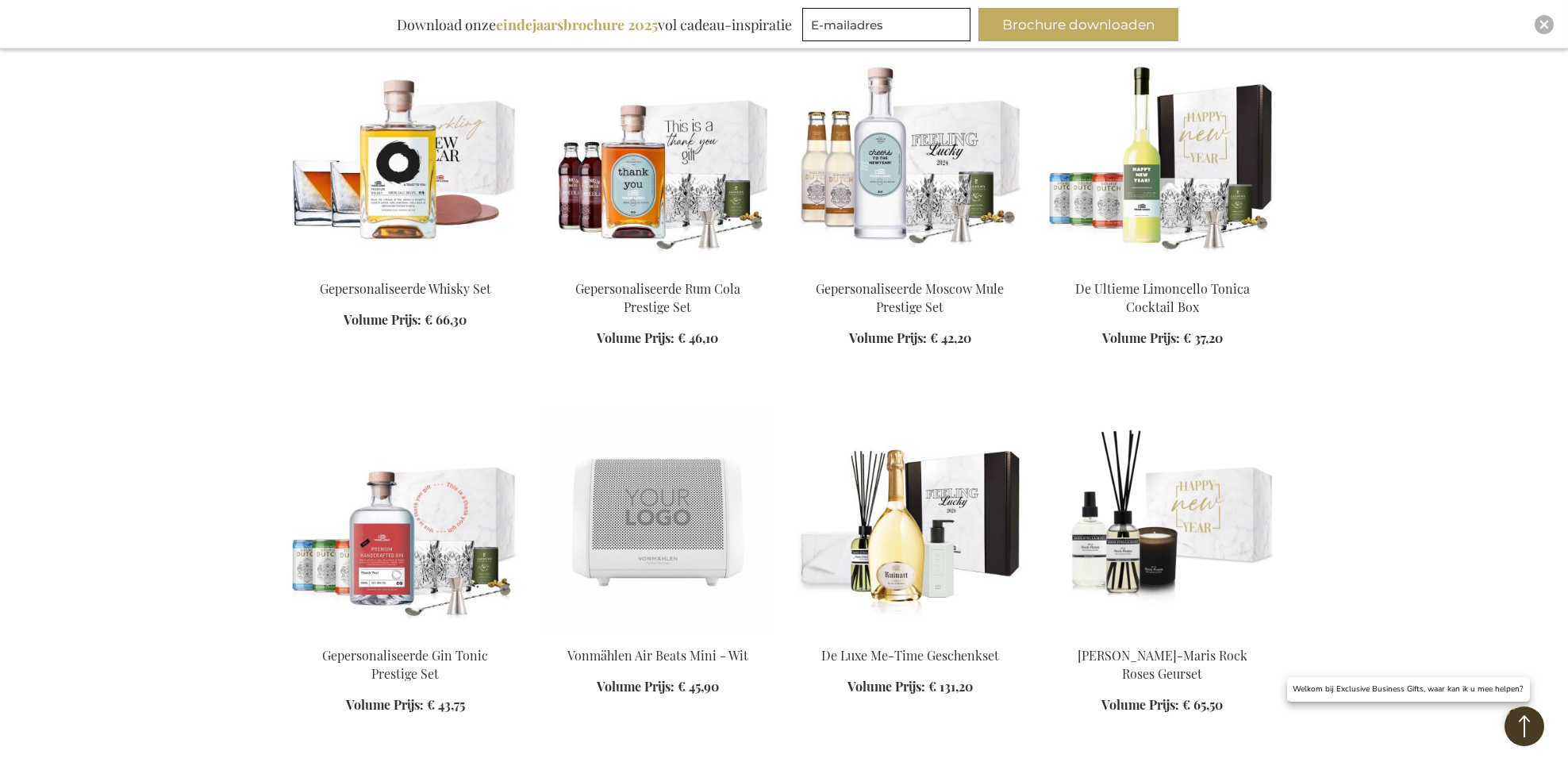
scroll to position [9773, 0]
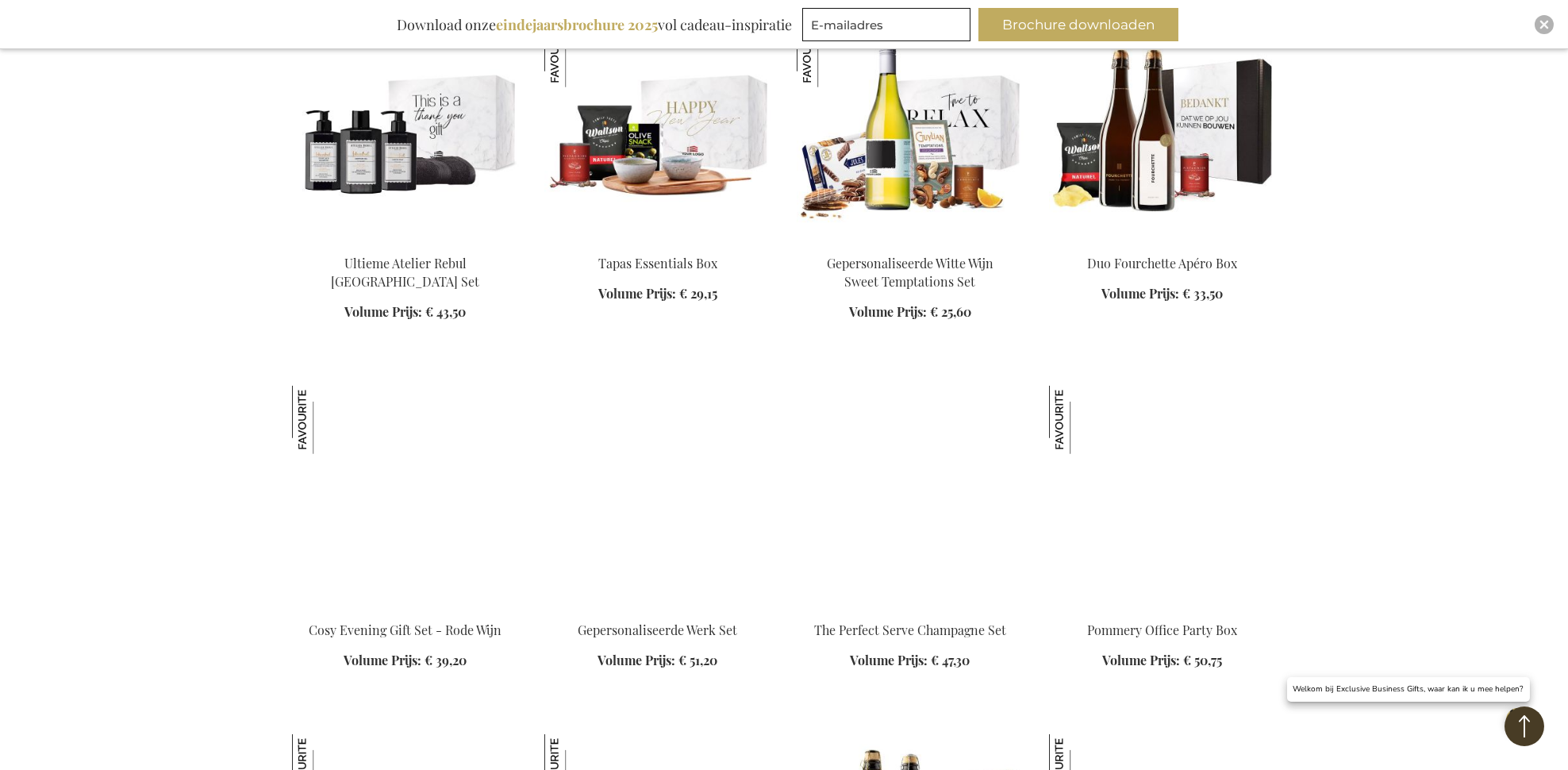
scroll to position [10518, 0]
